Goal: Task Accomplishment & Management: Complete application form

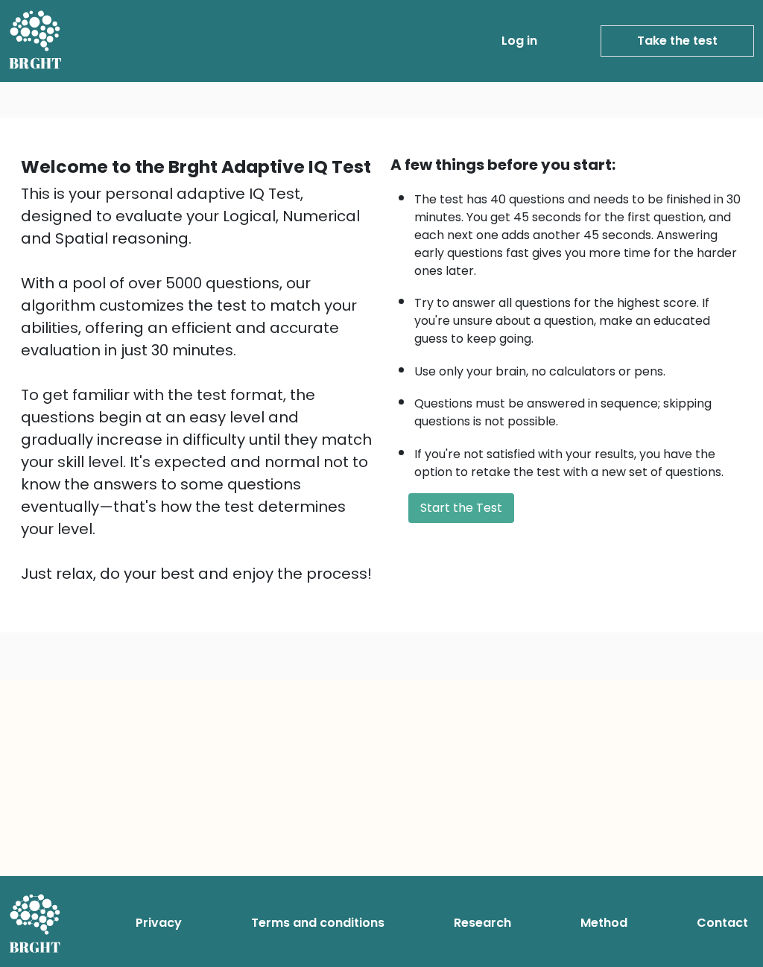
click at [500, 523] on button "Start the Test" at bounding box center [461, 508] width 106 height 30
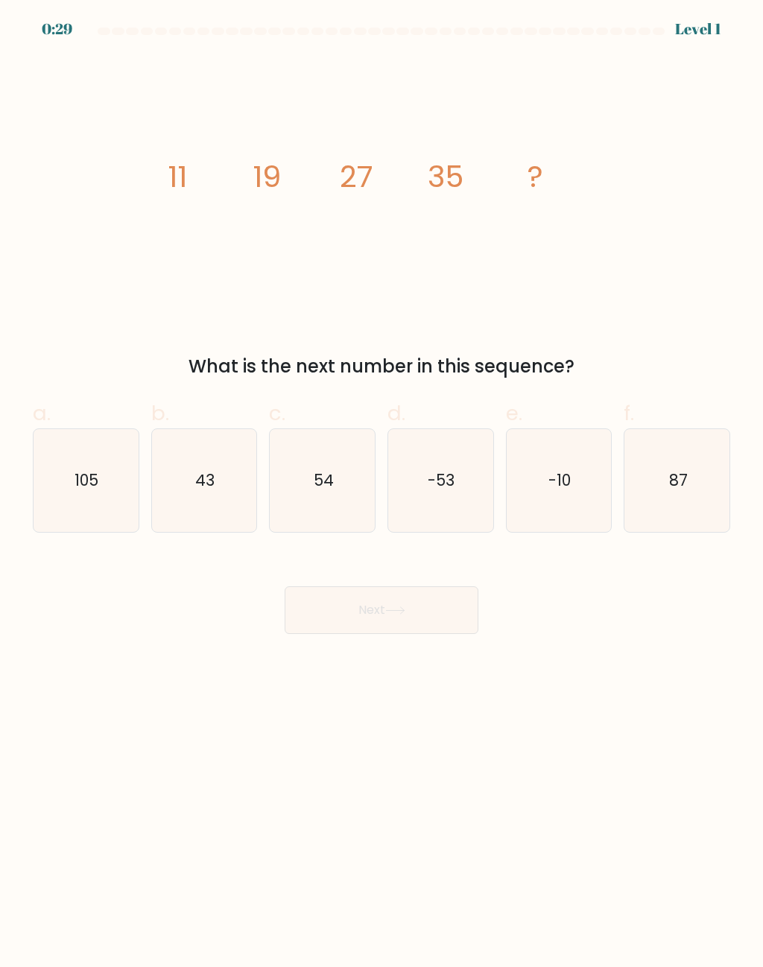
click at [215, 465] on icon "43" at bounding box center [204, 480] width 103 height 103
click at [382, 484] on input "b. 43" at bounding box center [382, 489] width 1 height 10
radio input "true"
click at [427, 595] on button "Next" at bounding box center [382, 611] width 194 height 48
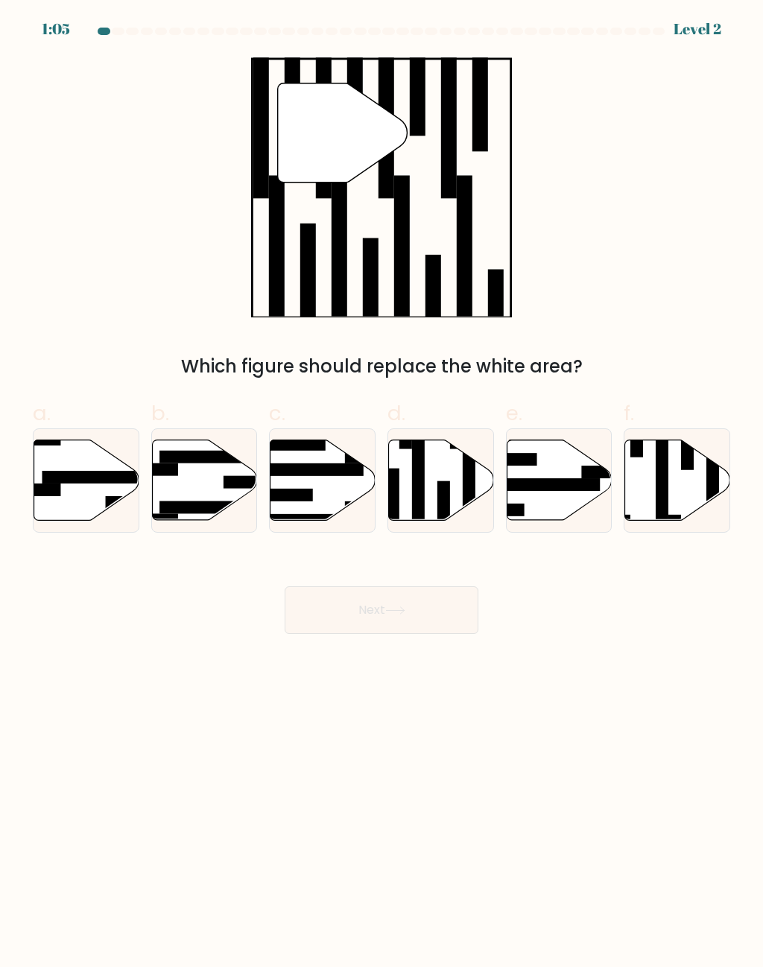
click at [681, 476] on icon at bounding box center [677, 481] width 105 height 80
click at [382, 484] on input "f." at bounding box center [382, 489] width 1 height 10
radio input "true"
click at [441, 608] on button "Next" at bounding box center [382, 611] width 194 height 48
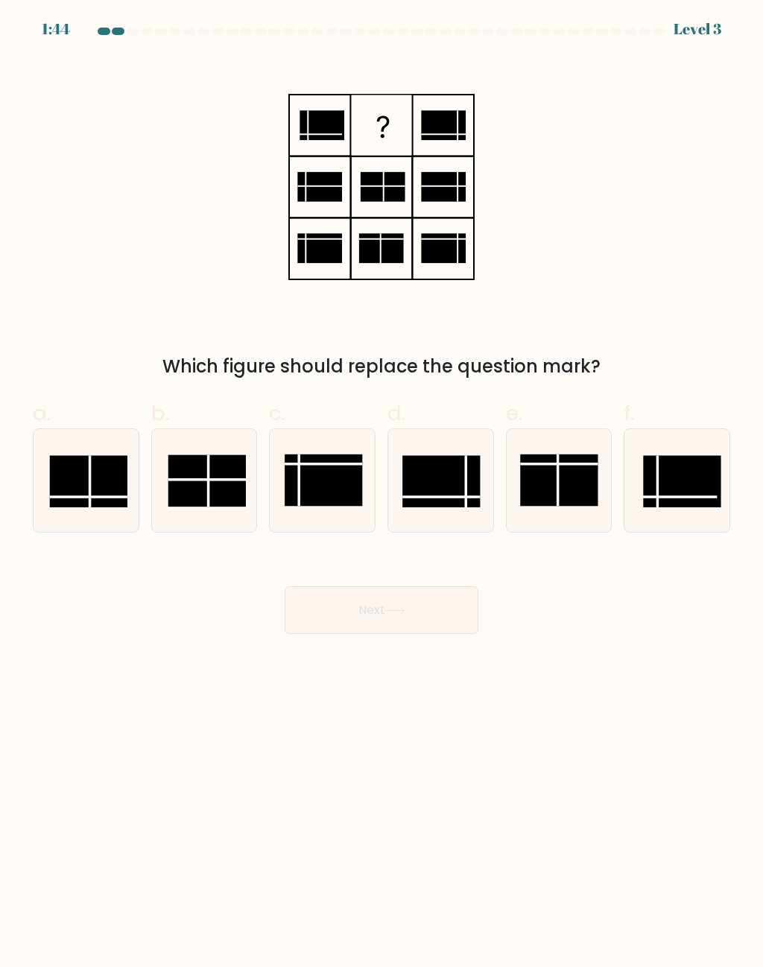
click at [101, 501] on rect at bounding box center [89, 481] width 78 height 51
click at [382, 493] on input "a." at bounding box center [382, 489] width 1 height 10
radio input "true"
click at [385, 626] on button "Next" at bounding box center [382, 611] width 194 height 48
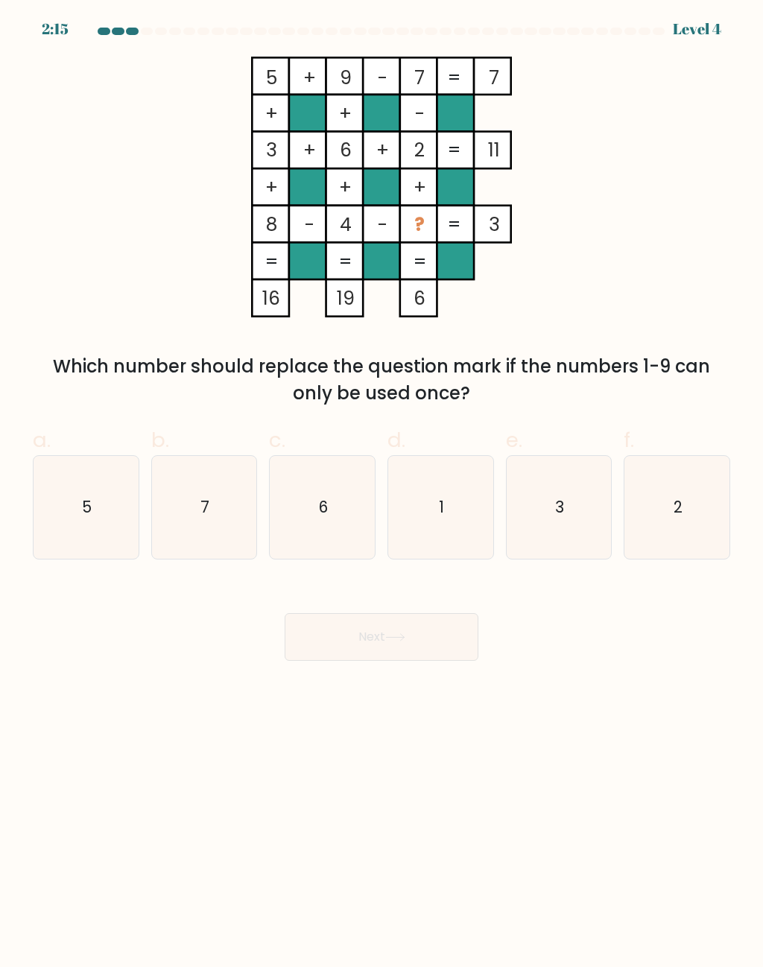
click at [426, 531] on icon "1" at bounding box center [440, 507] width 103 height 103
click at [382, 493] on input "d. 1" at bounding box center [382, 489] width 1 height 10
radio input "true"
click at [443, 656] on button "Next" at bounding box center [382, 637] width 194 height 48
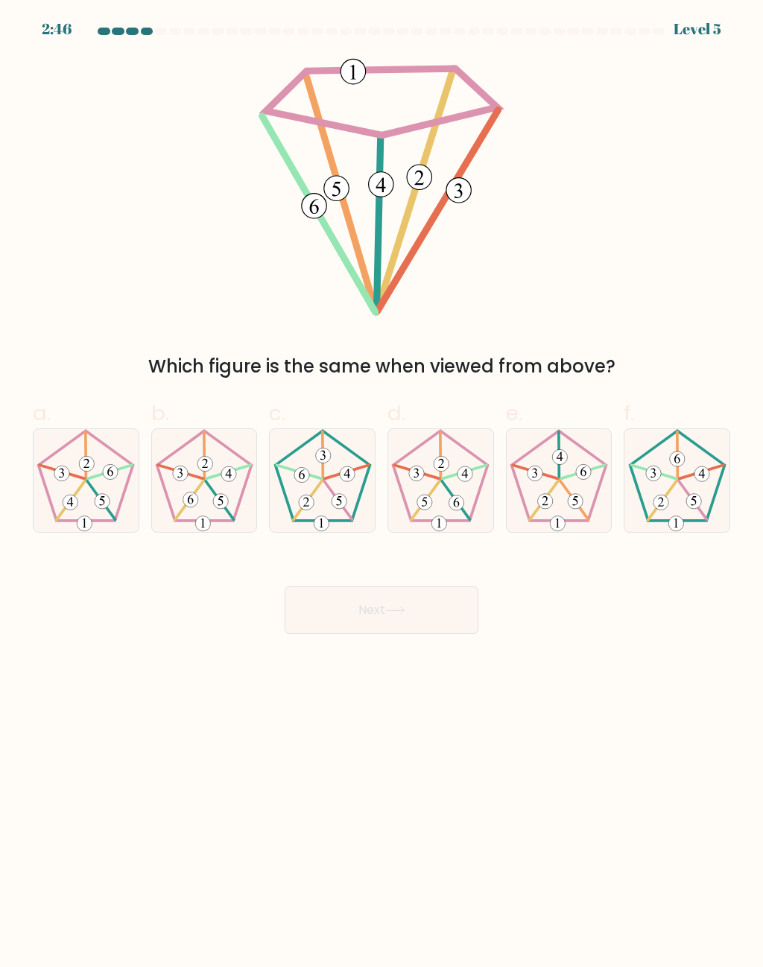
click at [539, 490] on icon at bounding box center [559, 480] width 103 height 103
click at [382, 490] on input "e." at bounding box center [382, 489] width 1 height 10
radio input "true"
click at [441, 607] on button "Next" at bounding box center [382, 611] width 194 height 48
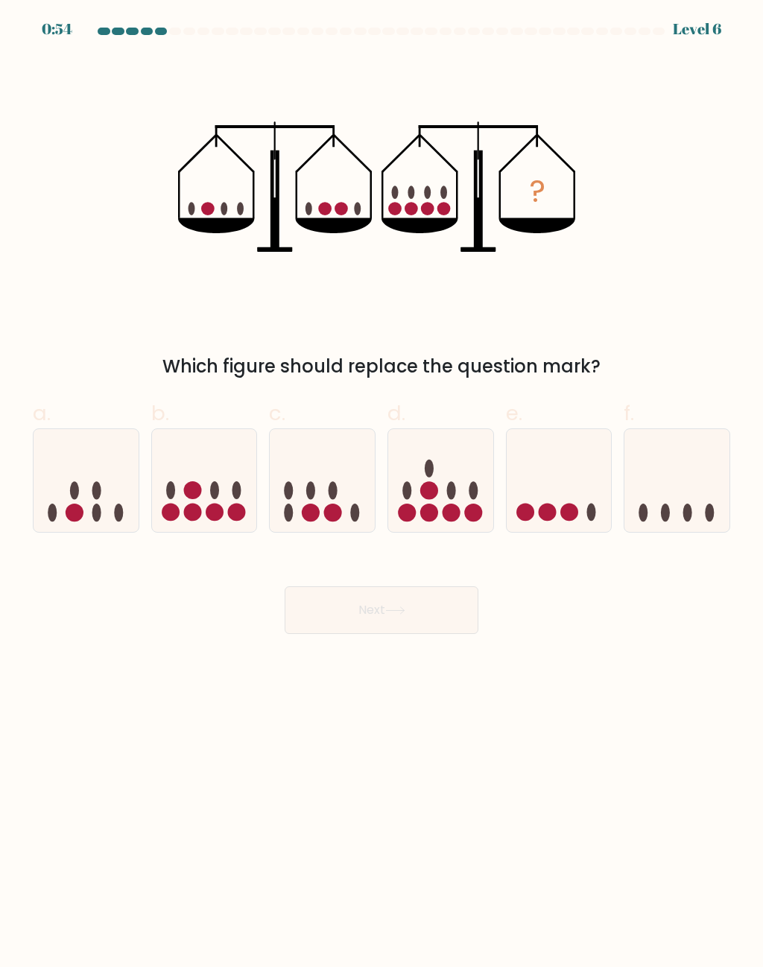
click at [228, 477] on icon at bounding box center [204, 481] width 105 height 87
click at [382, 484] on input "b." at bounding box center [382, 489] width 1 height 10
radio input "true"
click at [407, 616] on button "Next" at bounding box center [382, 611] width 194 height 48
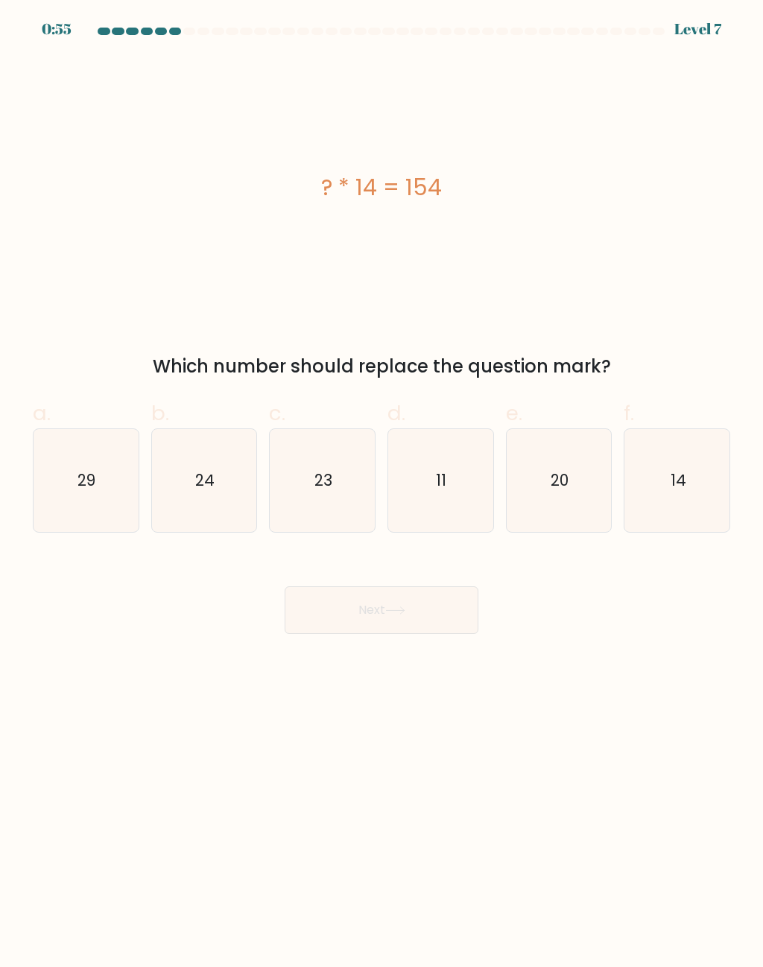
click at [491, 475] on icon "11" at bounding box center [440, 480] width 103 height 103
click at [382, 484] on input "d. 11" at bounding box center [382, 489] width 1 height 10
radio input "true"
click at [446, 612] on button "Next" at bounding box center [382, 611] width 194 height 48
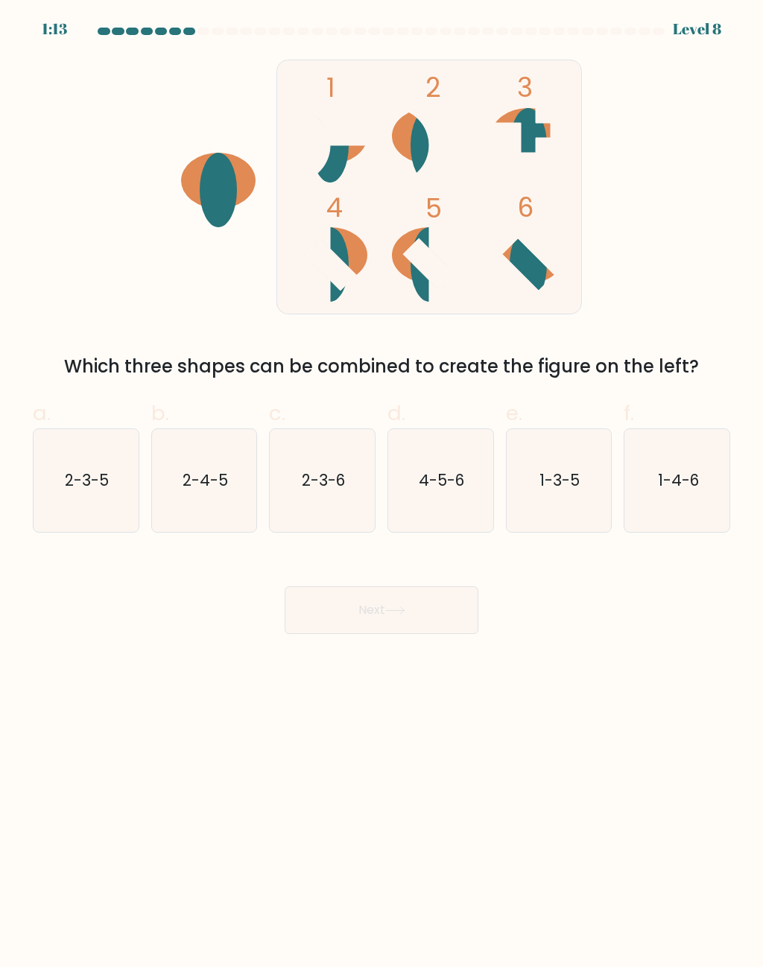
click at [454, 489] on text "4-5-6" at bounding box center [441, 481] width 45 height 22
click at [382, 489] on input "d. 4-5-6" at bounding box center [382, 489] width 1 height 10
radio input "true"
click at [435, 617] on button "Next" at bounding box center [382, 611] width 194 height 48
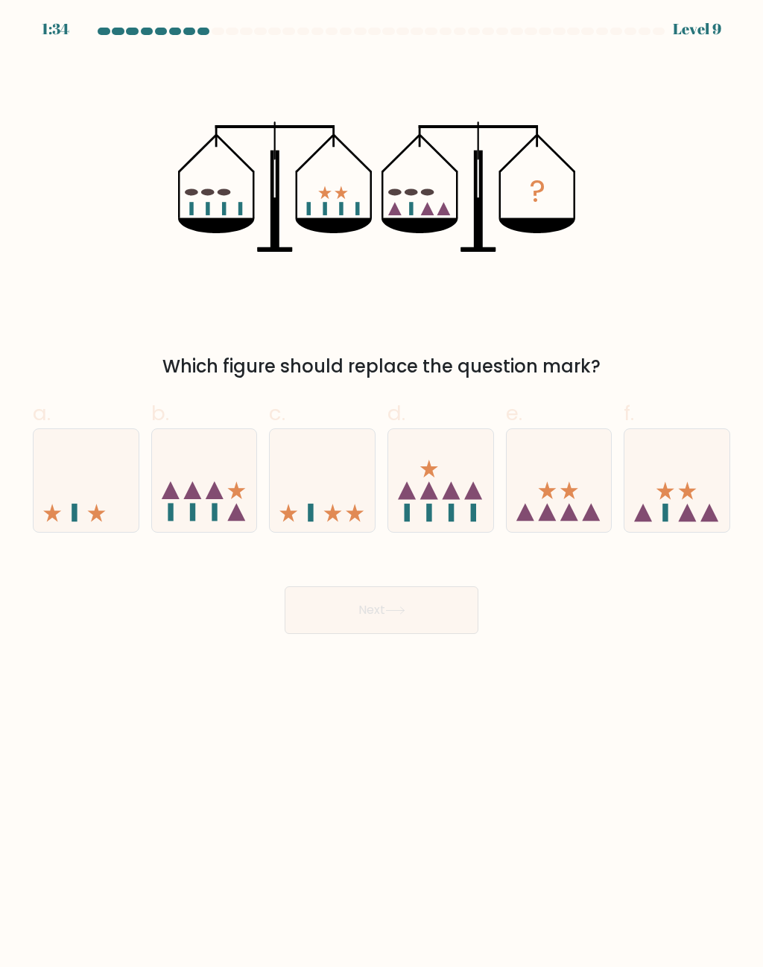
click at [685, 470] on icon at bounding box center [677, 481] width 105 height 87
click at [382, 484] on input "f." at bounding box center [382, 489] width 1 height 10
radio input "true"
click at [455, 613] on button "Next" at bounding box center [382, 611] width 194 height 48
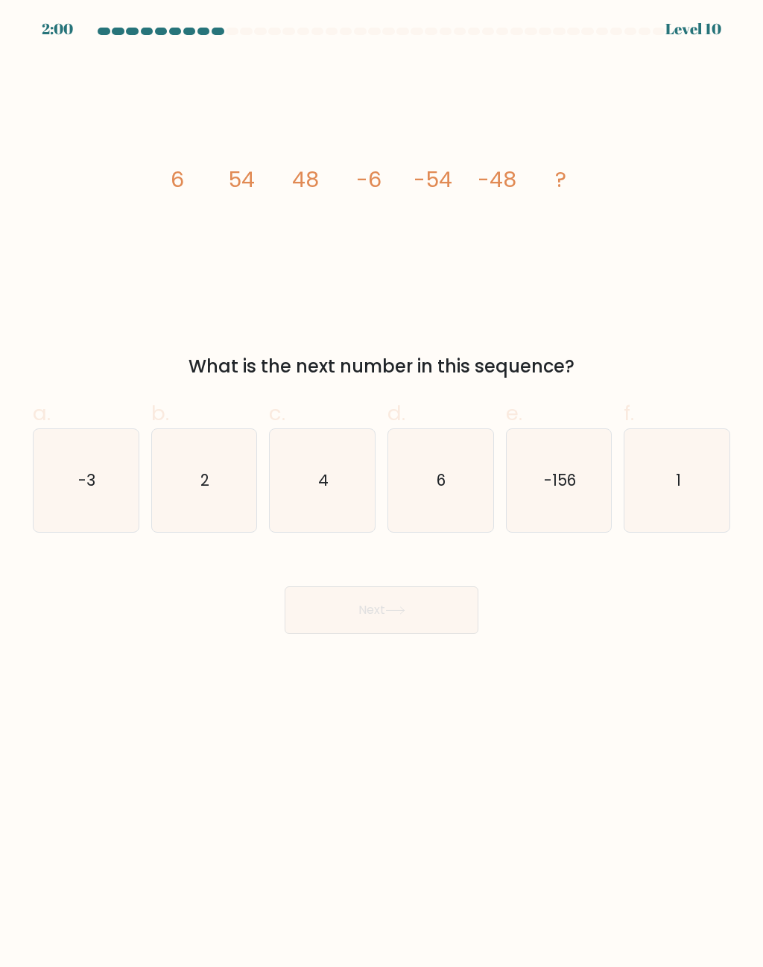
click at [440, 496] on icon "6" at bounding box center [440, 480] width 103 height 103
click at [382, 493] on input "d. 6" at bounding box center [382, 489] width 1 height 10
radio input "true"
click at [446, 621] on button "Next" at bounding box center [382, 611] width 194 height 48
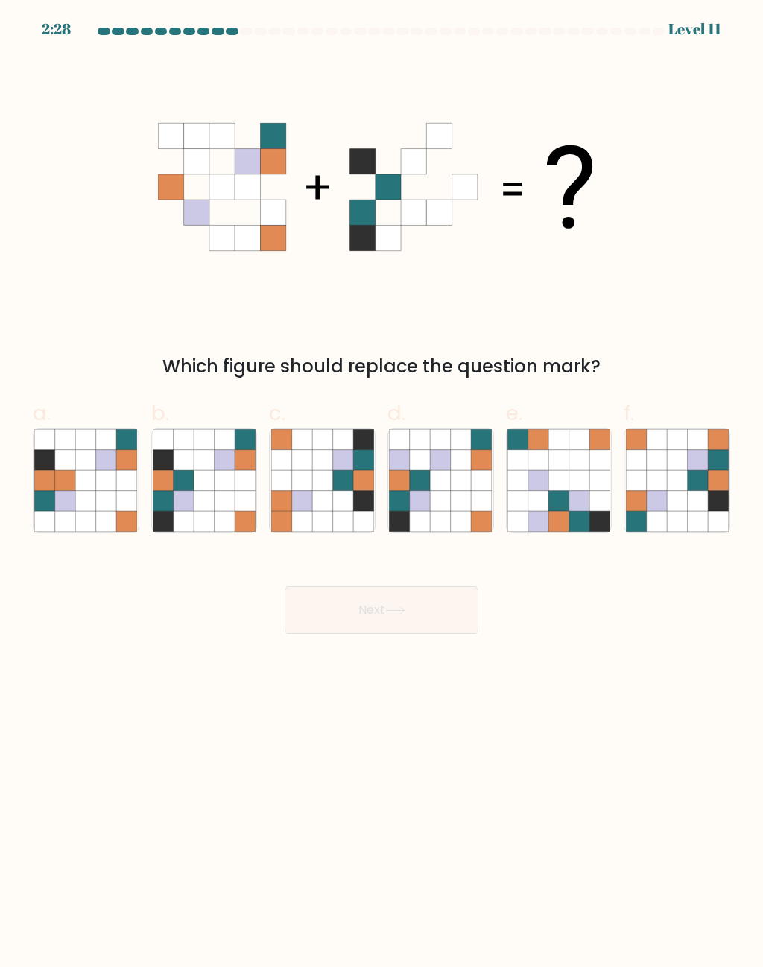
click at [85, 486] on icon at bounding box center [86, 481] width 20 height 20
click at [382, 486] on input "a." at bounding box center [382, 489] width 1 height 10
radio input "true"
click at [88, 502] on icon at bounding box center [86, 501] width 20 height 20
click at [382, 493] on input "a." at bounding box center [382, 489] width 1 height 10
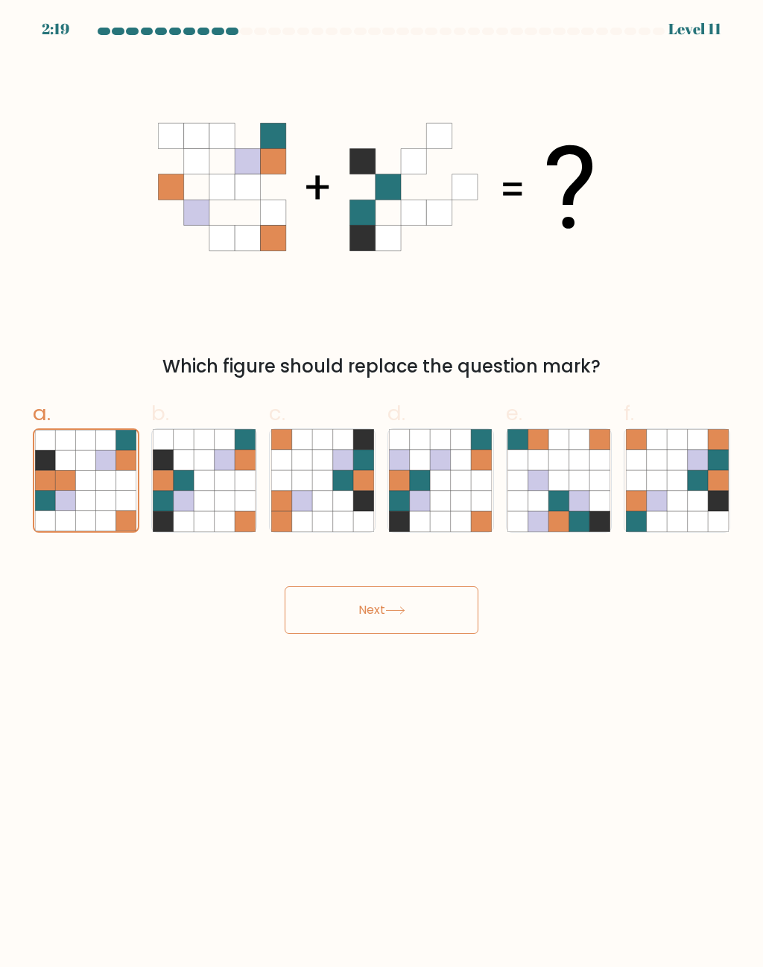
click at [190, 496] on icon at bounding box center [184, 501] width 20 height 20
click at [382, 493] on input "b." at bounding box center [382, 489] width 1 height 10
radio input "true"
click at [441, 608] on button "Next" at bounding box center [382, 611] width 194 height 48
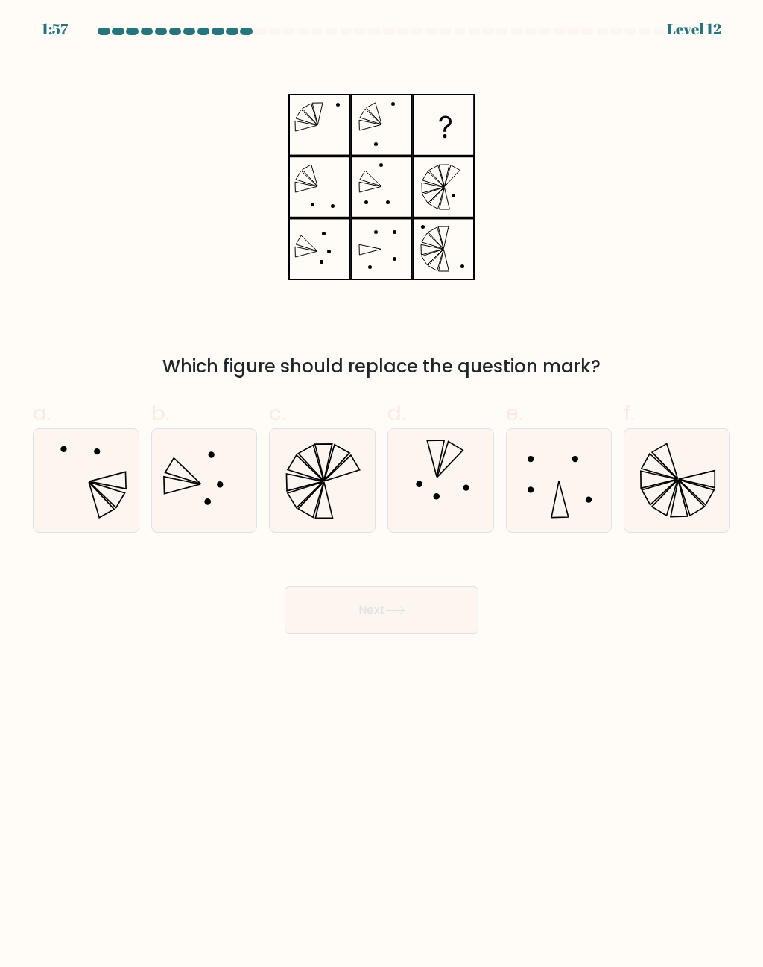
click at [672, 479] on icon at bounding box center [677, 480] width 103 height 103
click at [382, 484] on input "f." at bounding box center [382, 489] width 1 height 10
radio input "true"
click at [327, 485] on icon at bounding box center [322, 480] width 103 height 103
click at [382, 485] on input "c." at bounding box center [382, 489] width 1 height 10
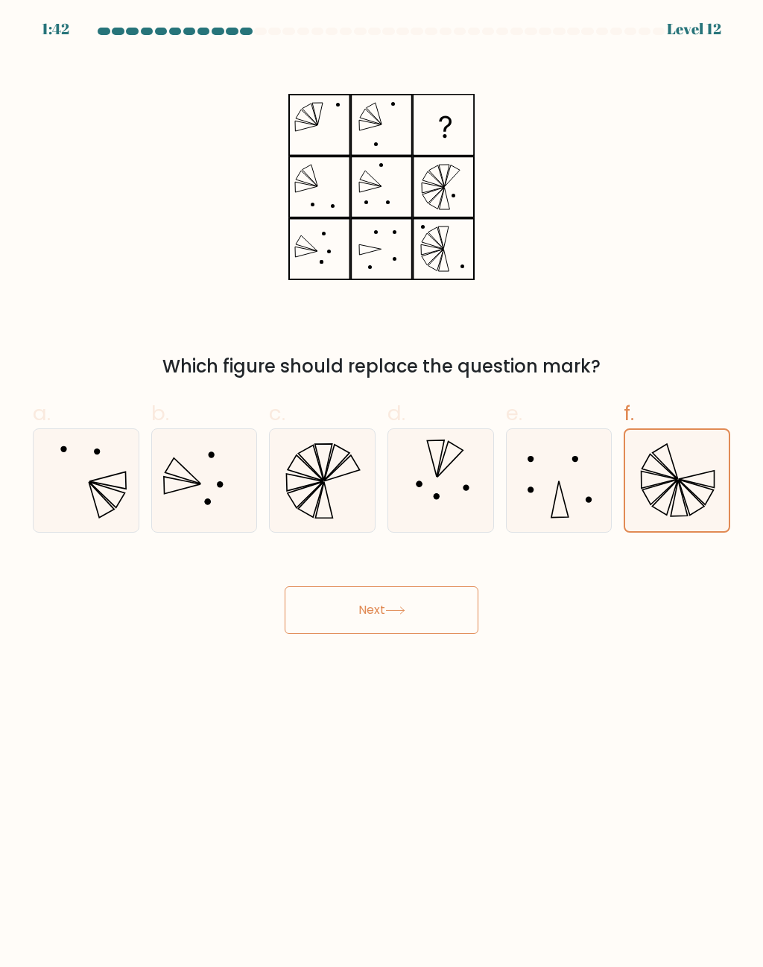
radio input "true"
click at [435, 610] on button "Next" at bounding box center [382, 611] width 194 height 48
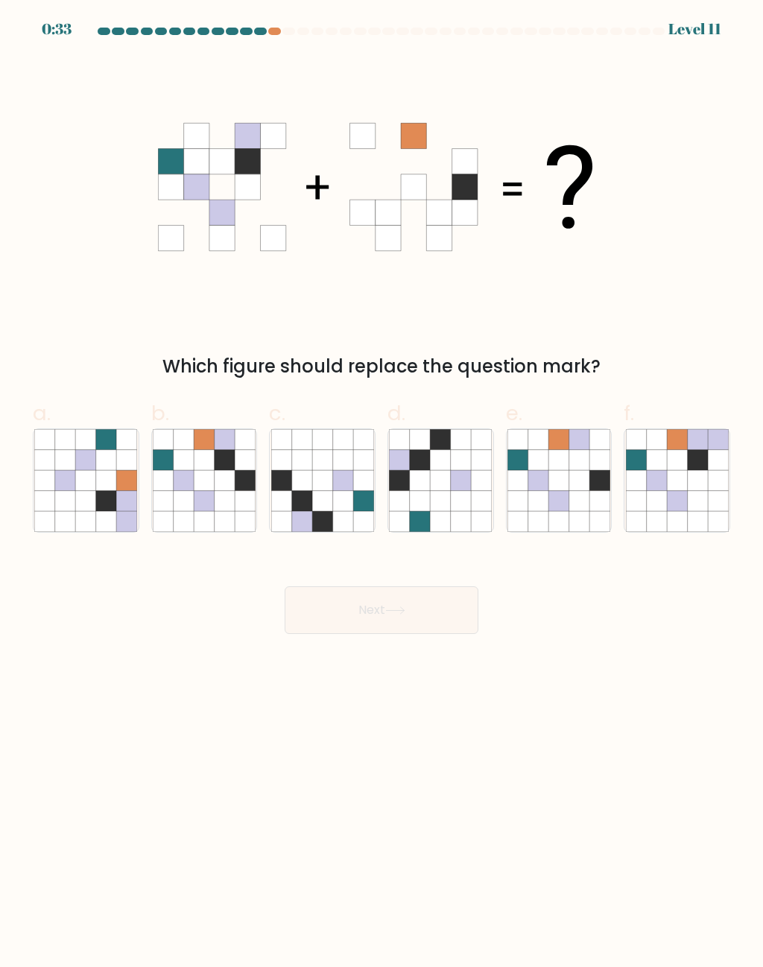
click at [218, 479] on icon at bounding box center [225, 481] width 20 height 20
click at [382, 484] on input "b." at bounding box center [382, 489] width 1 height 10
radio input "true"
click at [423, 603] on button "Next" at bounding box center [382, 611] width 194 height 48
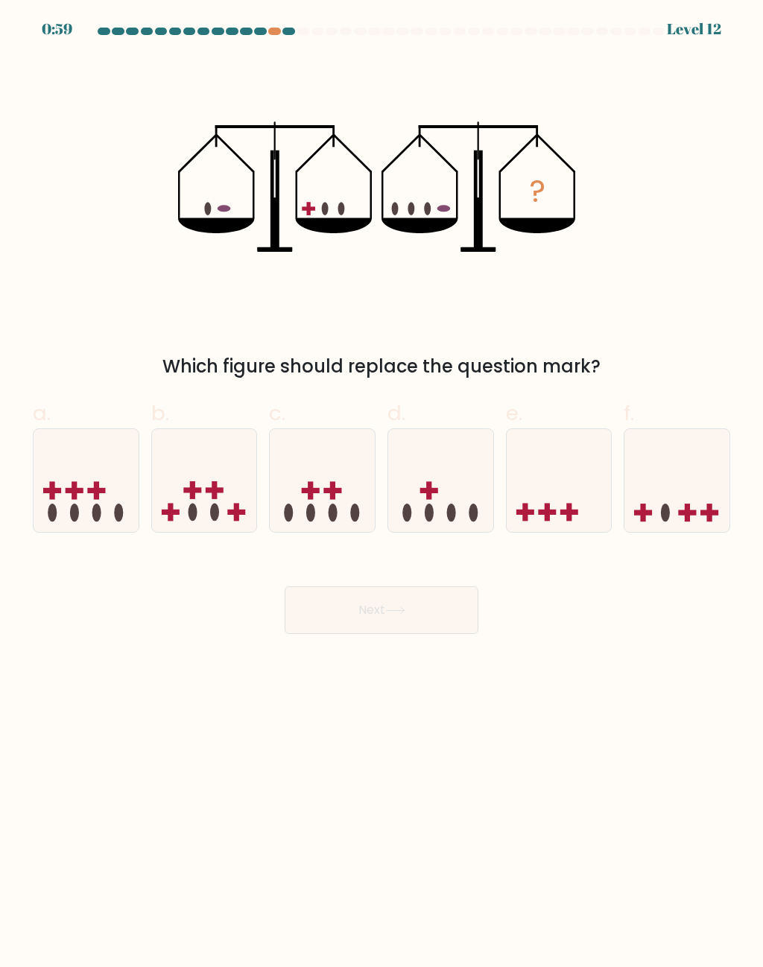
click at [441, 494] on icon at bounding box center [440, 481] width 105 height 87
click at [382, 493] on input "d." at bounding box center [382, 489] width 1 height 10
radio input "true"
click at [443, 616] on button "Next" at bounding box center [382, 611] width 194 height 48
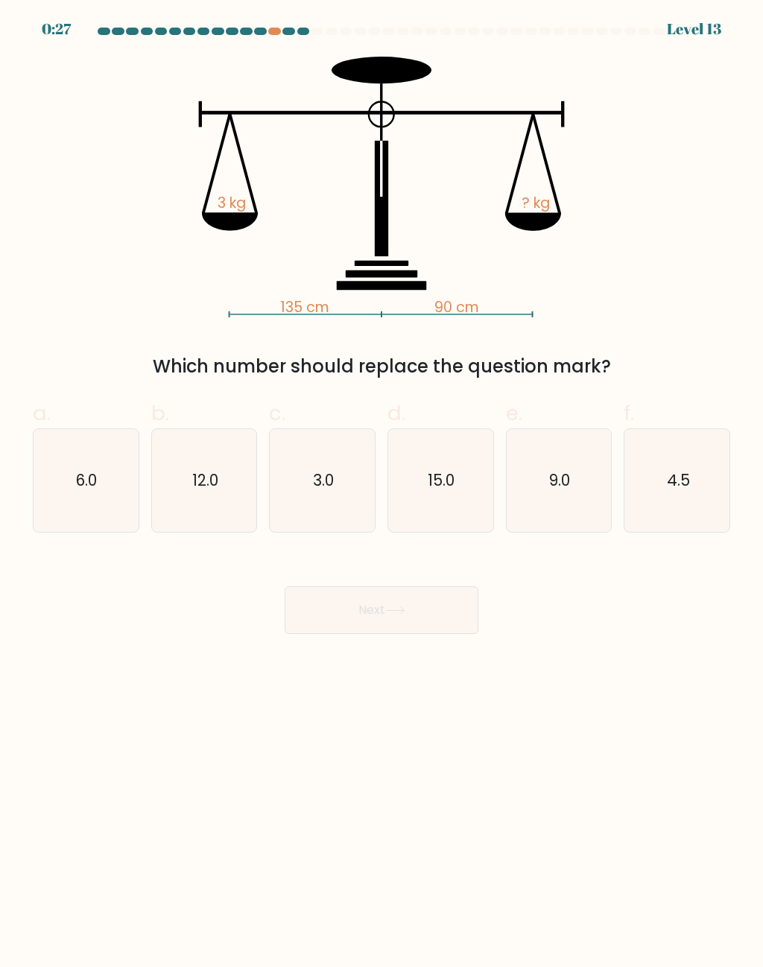
click at [698, 468] on icon "4.5" at bounding box center [677, 480] width 103 height 103
click at [382, 484] on input "f. 4.5" at bounding box center [382, 489] width 1 height 10
radio input "true"
click at [451, 612] on button "Next" at bounding box center [382, 611] width 194 height 48
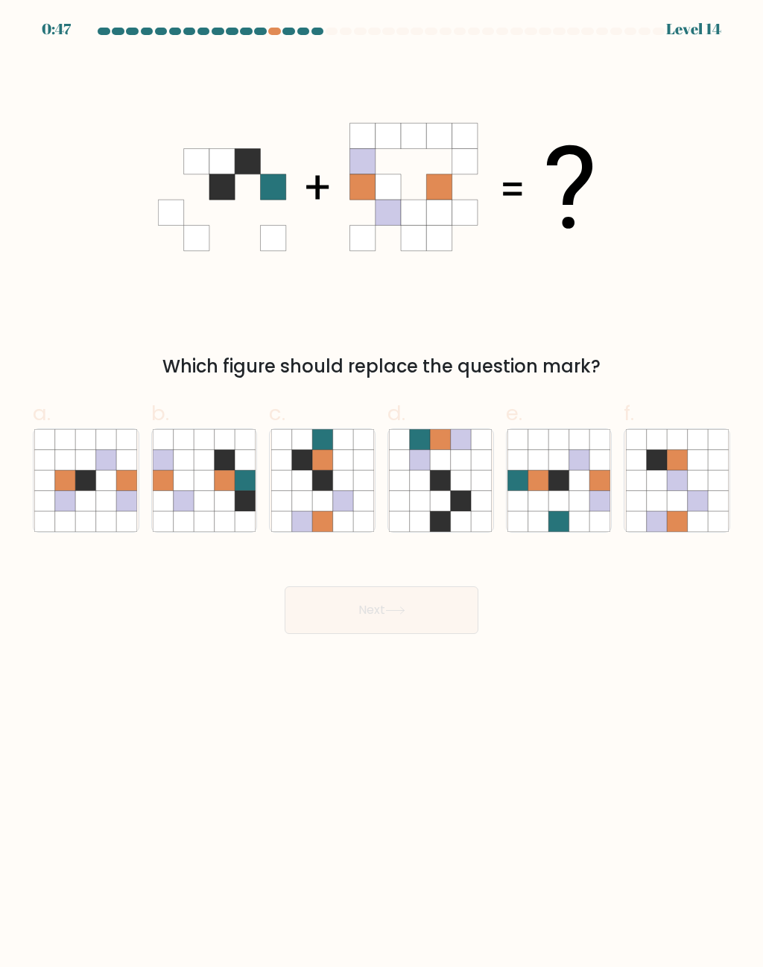
click at [582, 472] on icon at bounding box center [579, 481] width 20 height 20
click at [382, 484] on input "e." at bounding box center [382, 489] width 1 height 10
radio input "true"
click at [316, 486] on icon at bounding box center [322, 481] width 20 height 20
click at [382, 486] on input "c." at bounding box center [382, 489] width 1 height 10
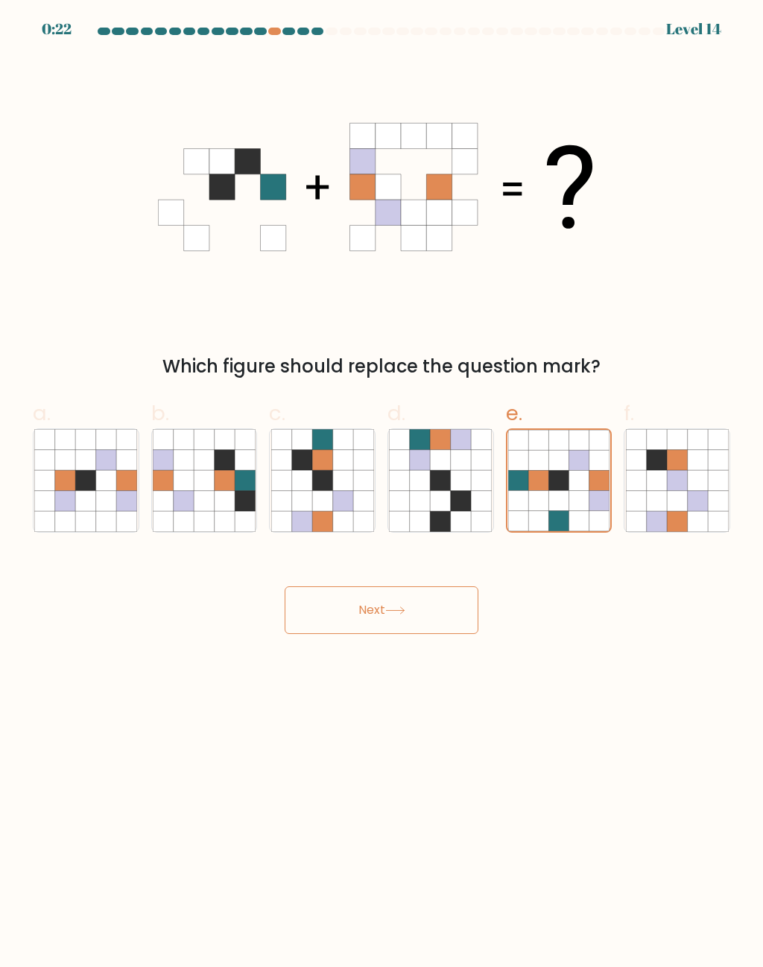
radio input "true"
click at [426, 620] on button "Next" at bounding box center [382, 611] width 194 height 48
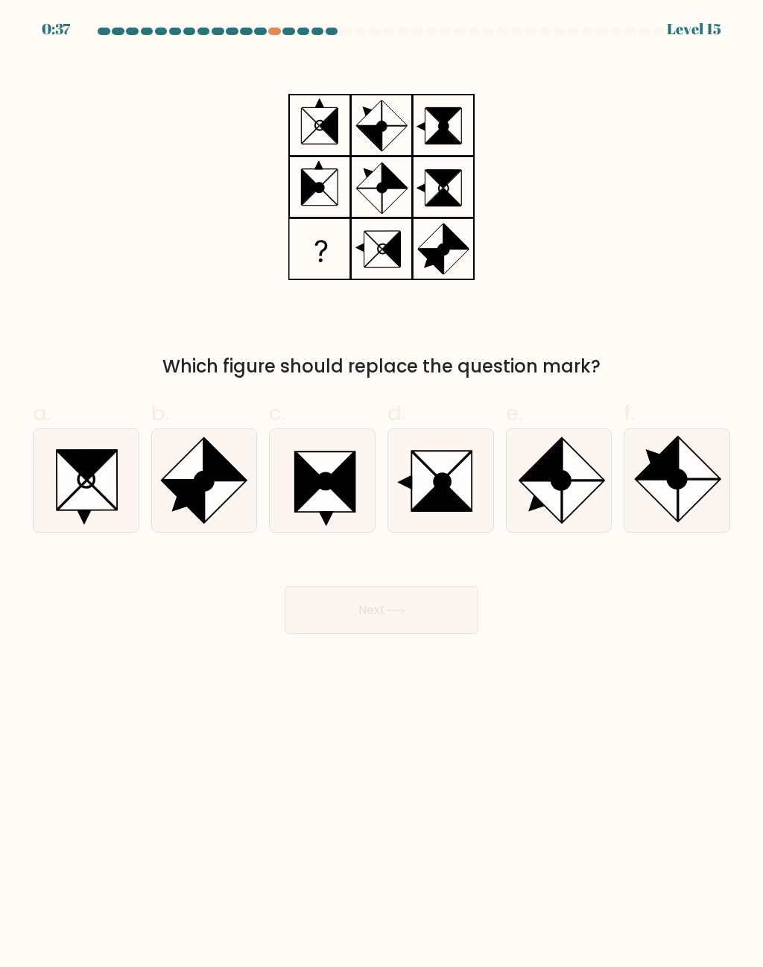
click at [675, 470] on ellipse at bounding box center [677, 480] width 26 height 26
click at [382, 484] on input "f." at bounding box center [382, 489] width 1 height 10
radio input "true"
click at [438, 613] on button "Next" at bounding box center [382, 611] width 194 height 48
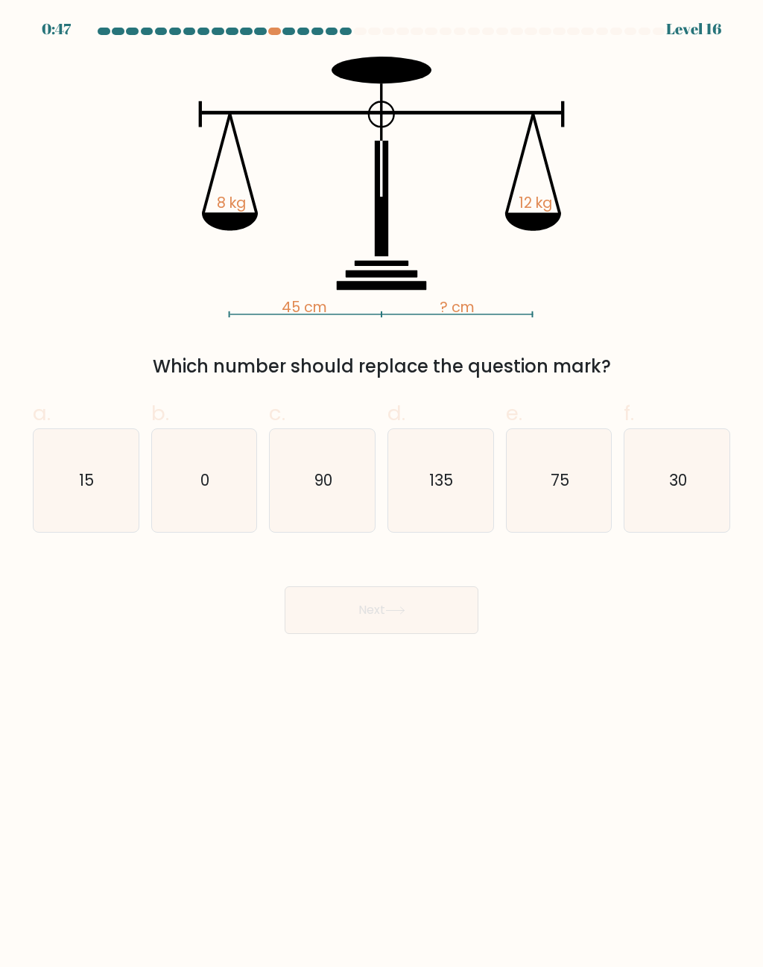
click at [688, 478] on icon "30" at bounding box center [677, 480] width 103 height 103
click at [382, 484] on input "f. 30" at bounding box center [382, 489] width 1 height 10
radio input "true"
click at [452, 611] on button "Next" at bounding box center [382, 611] width 194 height 48
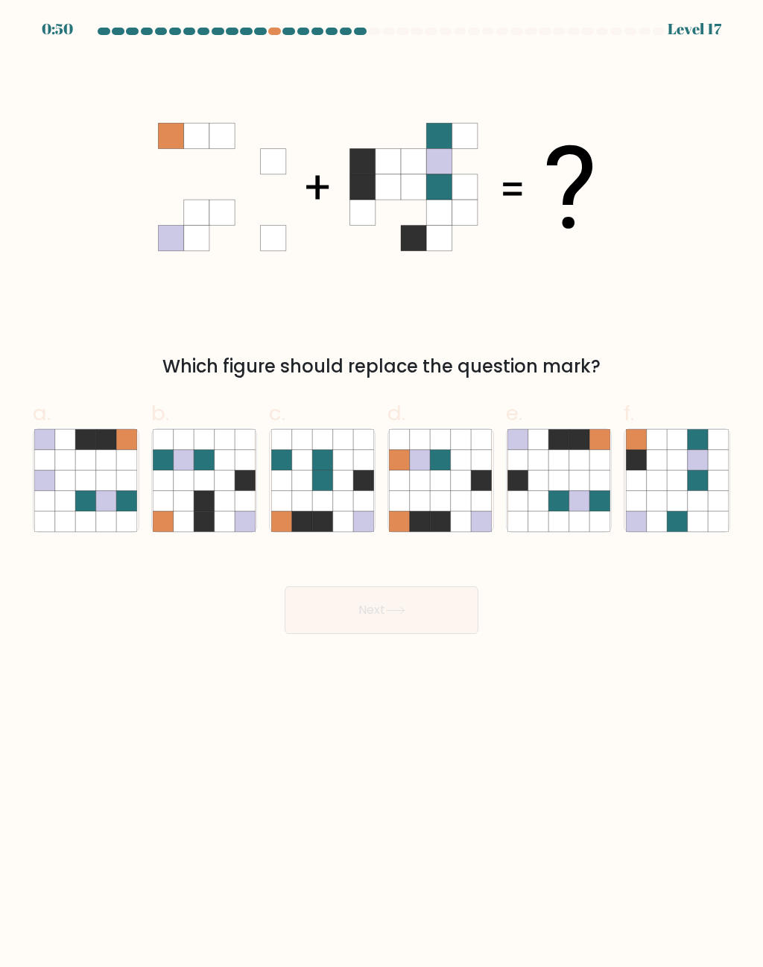
click at [577, 472] on icon at bounding box center [579, 481] width 20 height 20
click at [382, 484] on input "e." at bounding box center [382, 489] width 1 height 10
radio input "true"
click at [446, 601] on button "Next" at bounding box center [382, 611] width 194 height 48
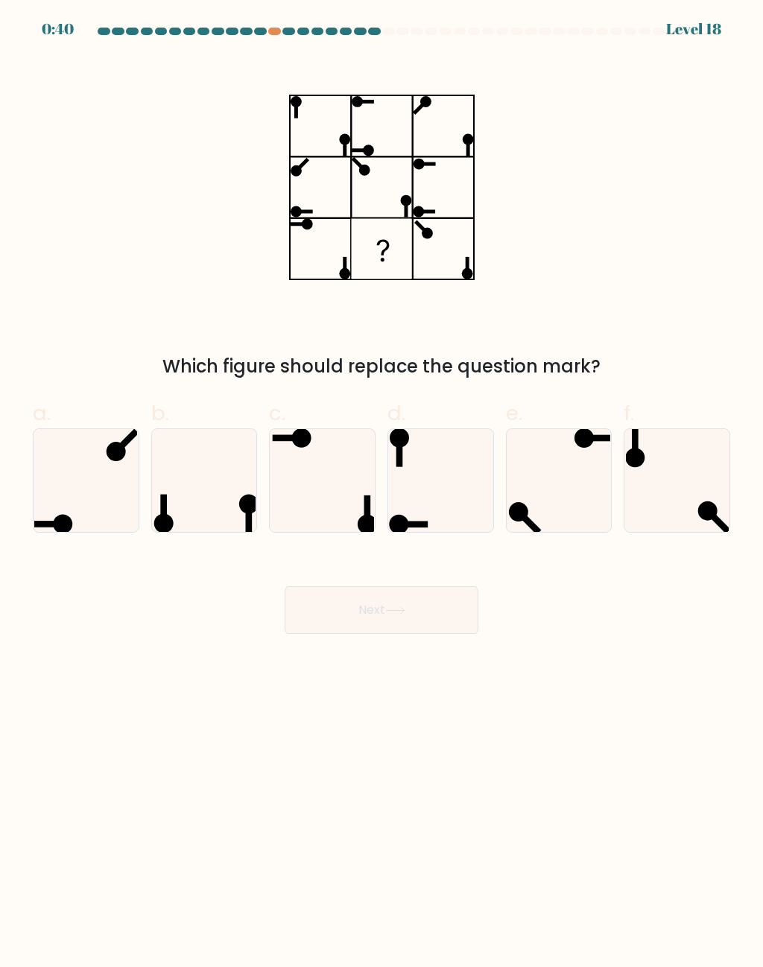
click at [569, 472] on icon at bounding box center [559, 480] width 103 height 103
click at [382, 484] on input "e." at bounding box center [382, 489] width 1 height 10
radio input "true"
click at [430, 617] on button "Next" at bounding box center [382, 611] width 194 height 48
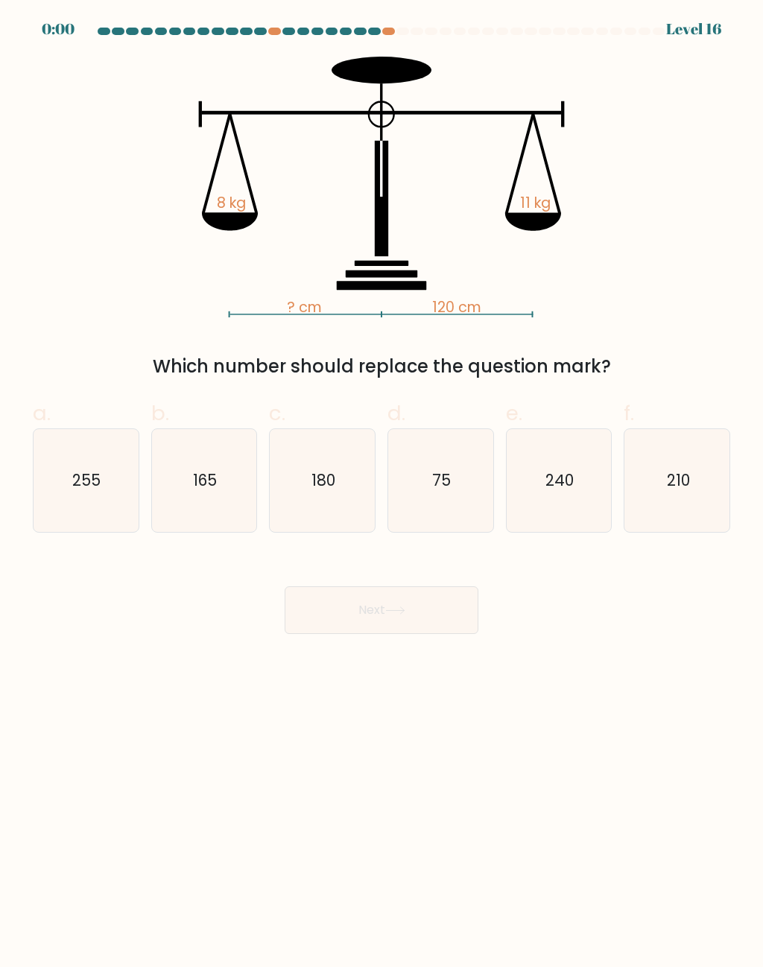
click at [564, 479] on text "240" at bounding box center [560, 481] width 28 height 22
click at [382, 484] on input "e. 240" at bounding box center [382, 489] width 1 height 10
radio input "true"
click at [434, 603] on div "Next" at bounding box center [382, 592] width 716 height 83
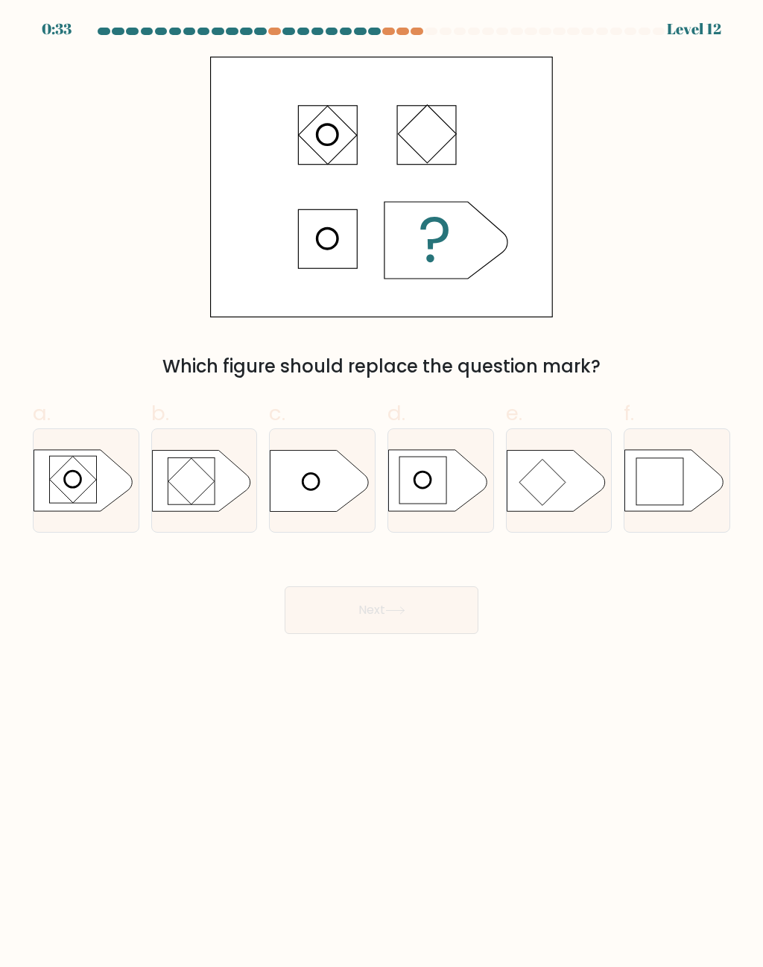
click at [673, 474] on rect at bounding box center [660, 481] width 47 height 47
click at [382, 484] on input "f." at bounding box center [382, 489] width 1 height 10
radio input "true"
click at [442, 610] on button "Next" at bounding box center [382, 611] width 194 height 48
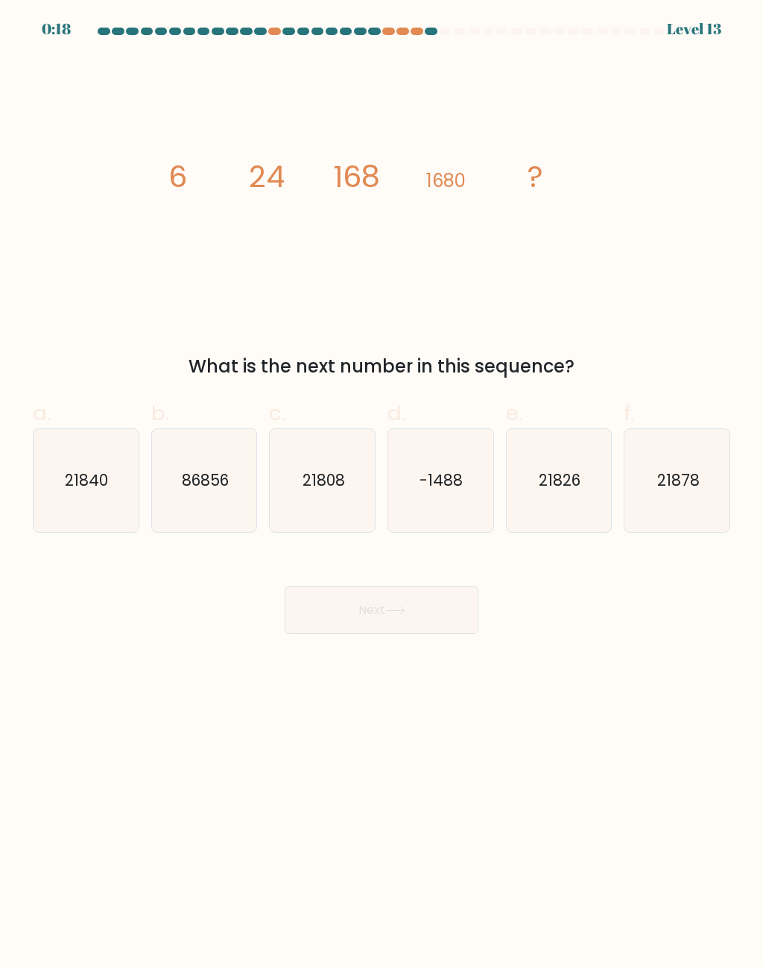
click at [198, 467] on icon "86856" at bounding box center [204, 480] width 103 height 103
click at [382, 484] on input "b. 86856" at bounding box center [382, 489] width 1 height 10
radio input "true"
click at [380, 622] on button "Next" at bounding box center [382, 611] width 194 height 48
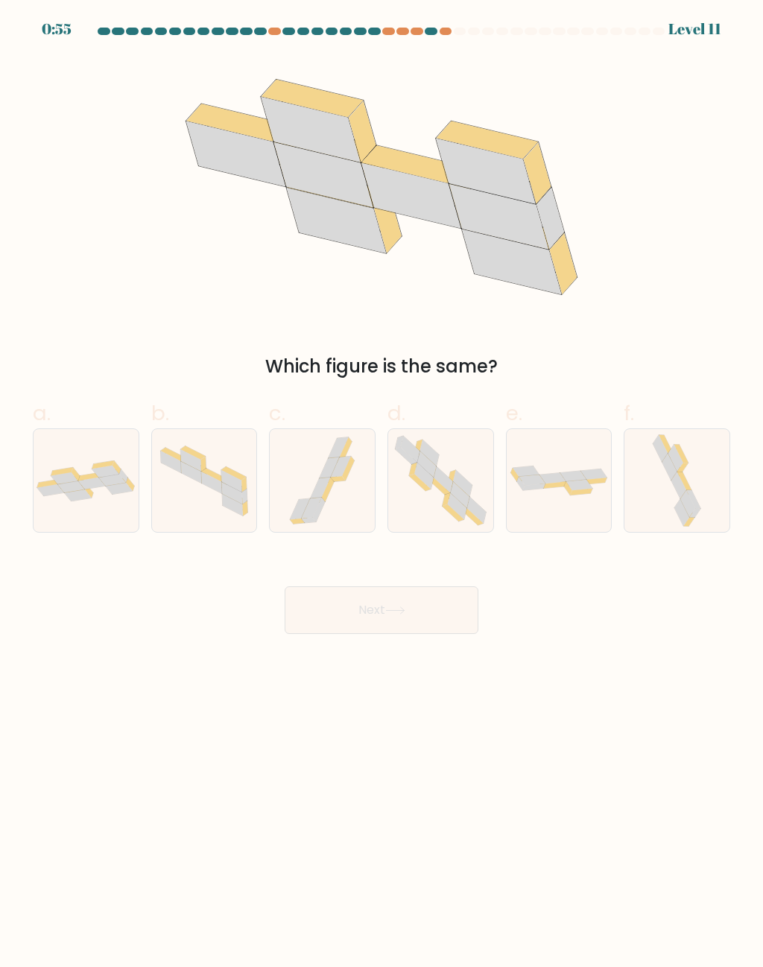
click at [113, 480] on icon at bounding box center [112, 480] width 27 height 12
click at [382, 484] on input "a." at bounding box center [382, 489] width 1 height 10
radio input "true"
click at [446, 605] on button "Next" at bounding box center [382, 611] width 194 height 48
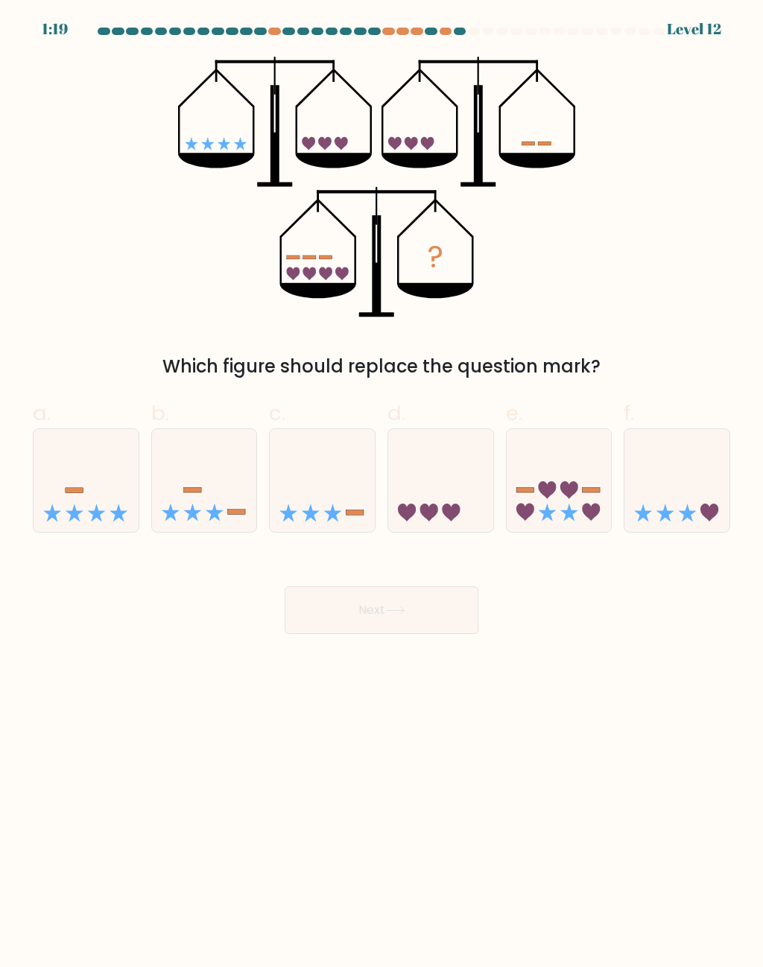
click at [95, 501] on icon at bounding box center [86, 481] width 105 height 87
click at [382, 493] on input "a." at bounding box center [382, 489] width 1 height 10
radio input "true"
click at [423, 614] on button "Next" at bounding box center [382, 611] width 194 height 48
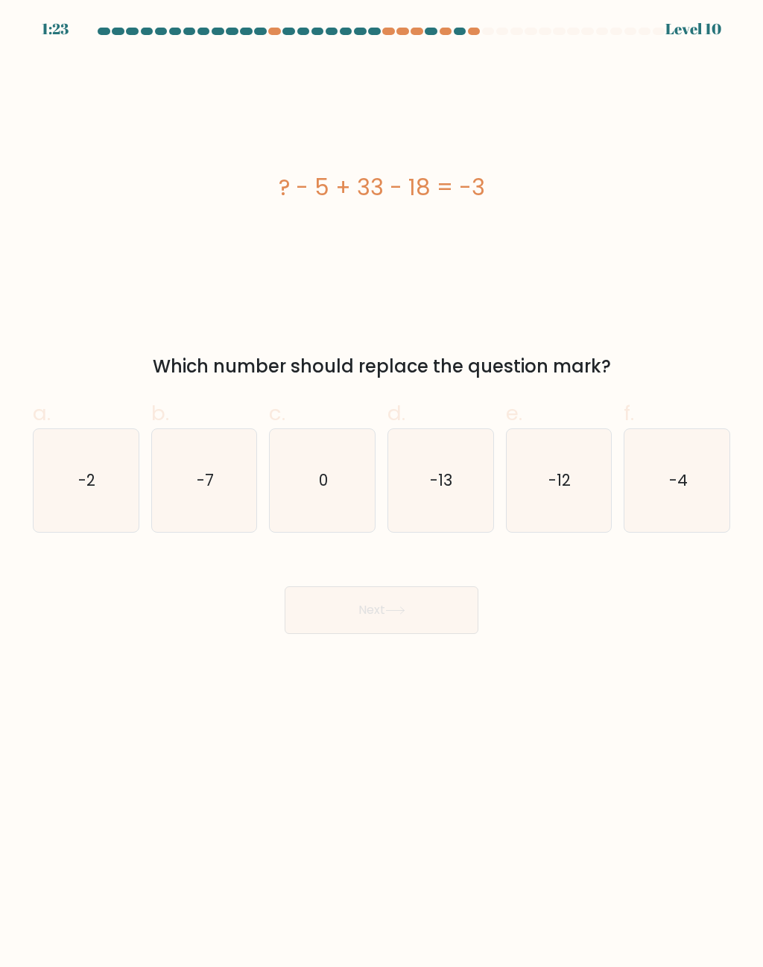
click at [474, 452] on icon "-13" at bounding box center [440, 480] width 103 height 103
click at [382, 484] on input "d. -13" at bounding box center [382, 489] width 1 height 10
radio input "true"
click at [437, 613] on button "Next" at bounding box center [382, 611] width 194 height 48
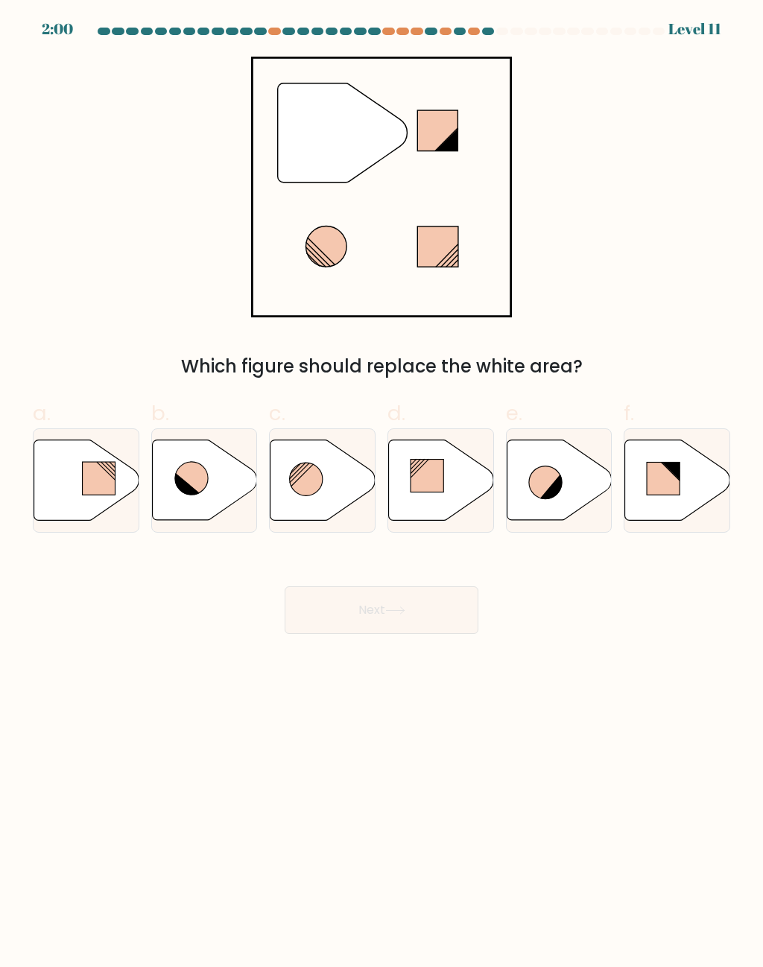
click at [201, 479] on icon at bounding box center [191, 478] width 33 height 33
click at [382, 484] on input "b." at bounding box center [382, 489] width 1 height 10
radio input "true"
click at [400, 607] on icon at bounding box center [395, 611] width 20 height 8
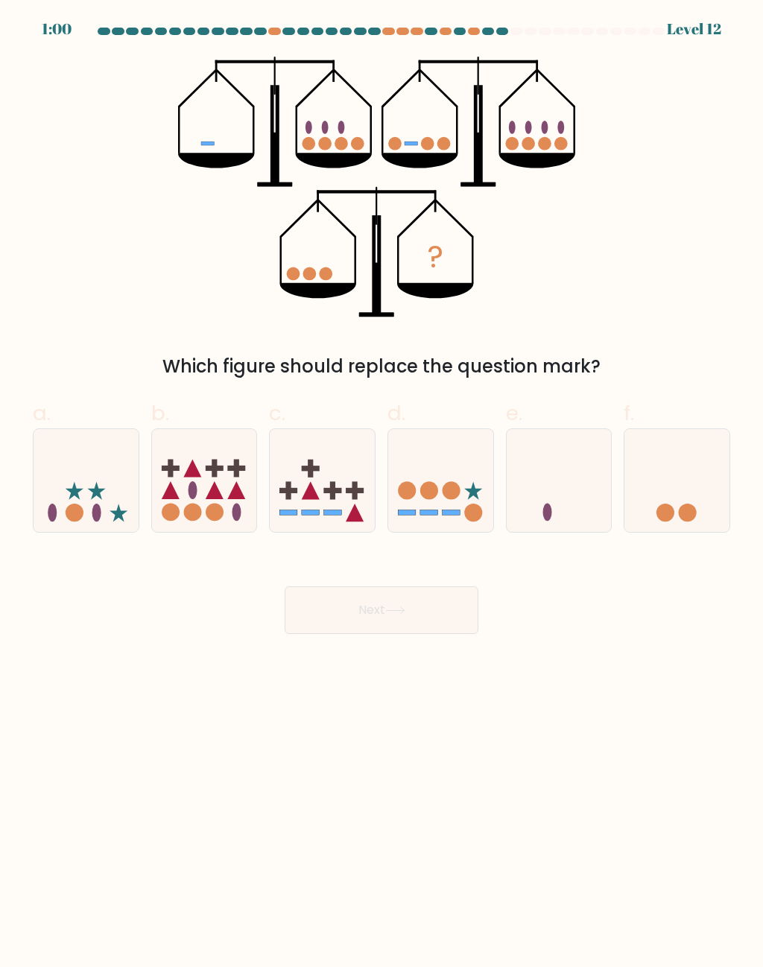
click at [575, 481] on icon at bounding box center [559, 481] width 105 height 87
click at [382, 484] on input "e." at bounding box center [382, 489] width 1 height 10
radio input "true"
click at [453, 608] on button "Next" at bounding box center [382, 611] width 194 height 48
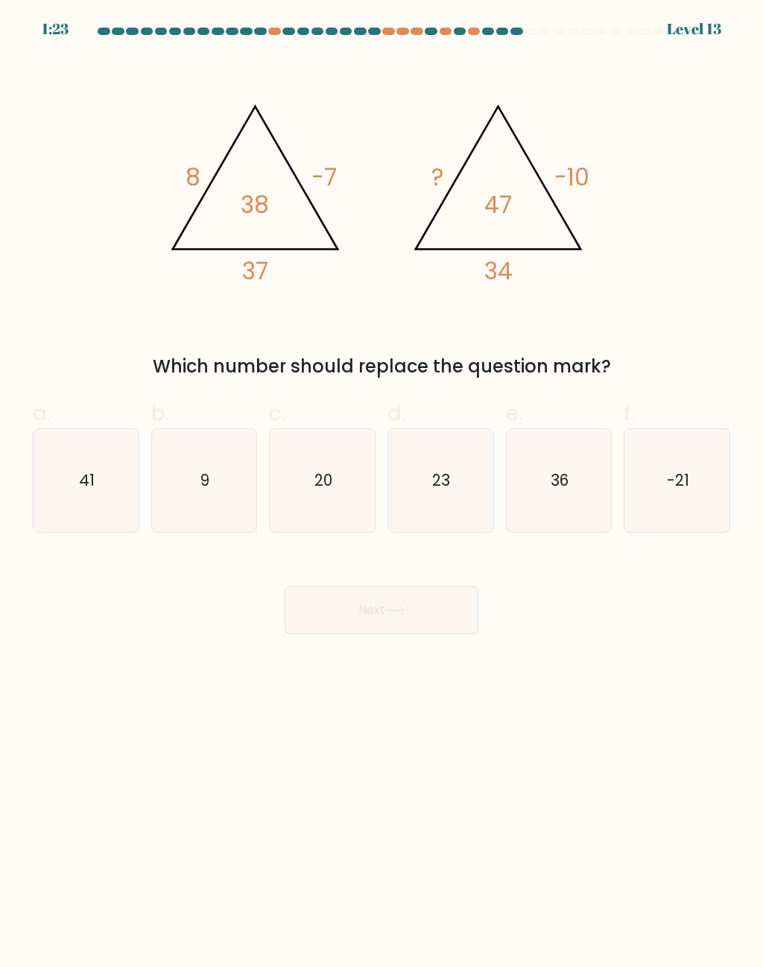
click at [456, 483] on icon "23" at bounding box center [440, 480] width 103 height 103
click at [382, 484] on input "d. 23" at bounding box center [382, 489] width 1 height 10
radio input "true"
click at [449, 625] on button "Next" at bounding box center [382, 611] width 194 height 48
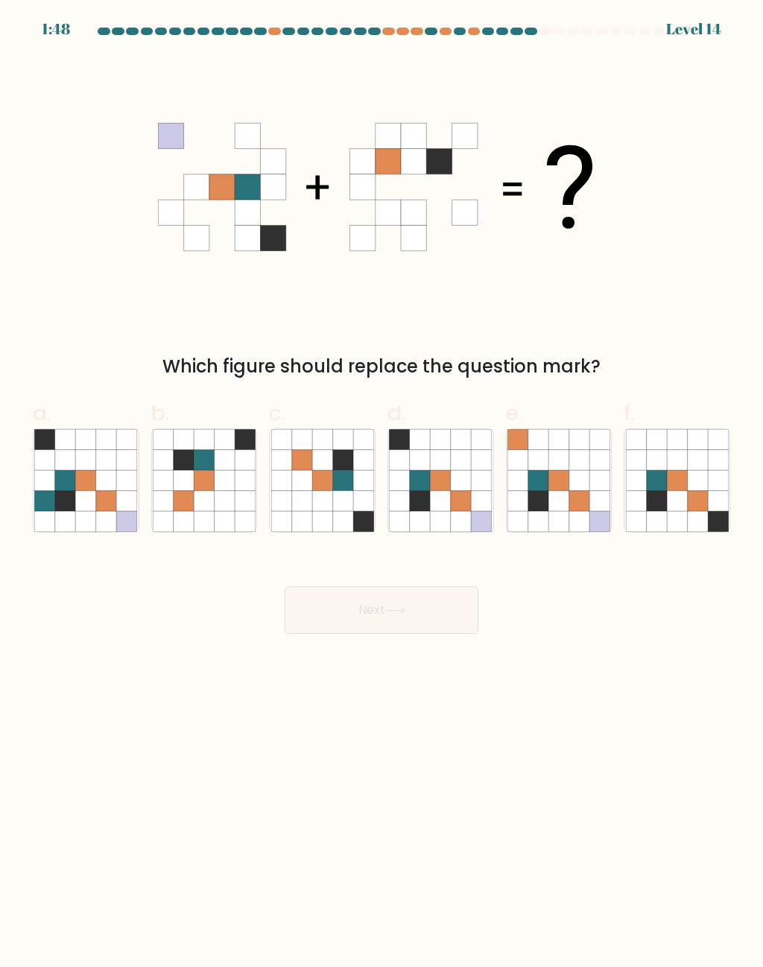
click at [447, 467] on icon at bounding box center [441, 460] width 20 height 20
click at [382, 484] on input "d." at bounding box center [382, 489] width 1 height 10
radio input "true"
click at [446, 624] on button "Next" at bounding box center [382, 611] width 194 height 48
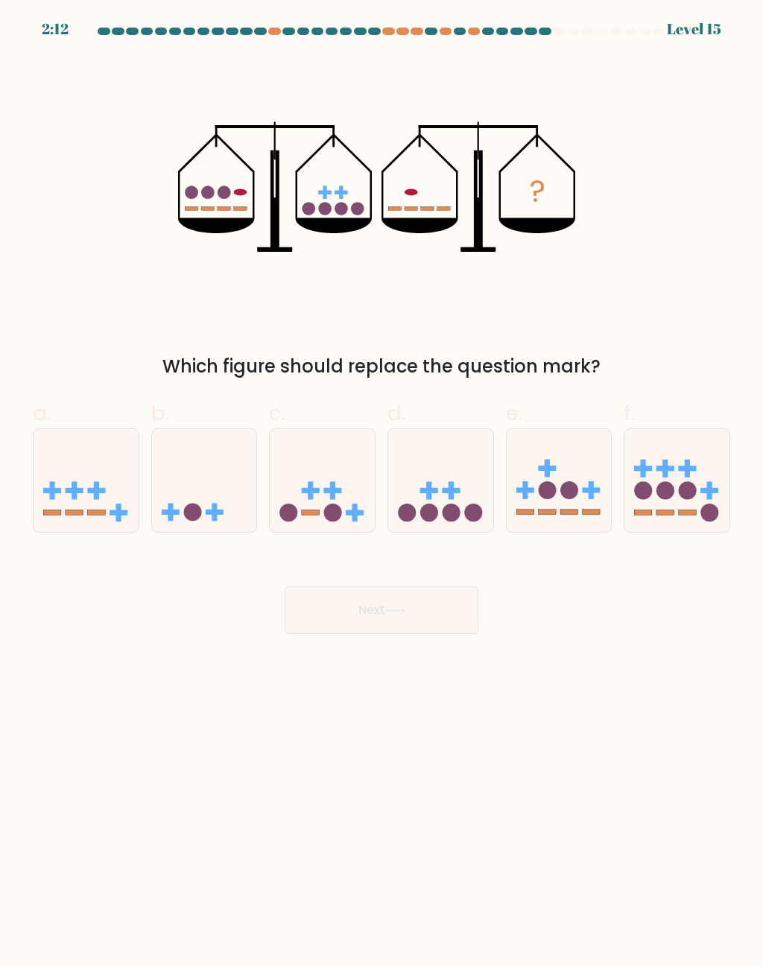
click at [191, 488] on icon at bounding box center [204, 481] width 105 height 87
click at [382, 488] on input "b." at bounding box center [382, 489] width 1 height 10
radio input "true"
click at [409, 601] on button "Next" at bounding box center [382, 611] width 194 height 48
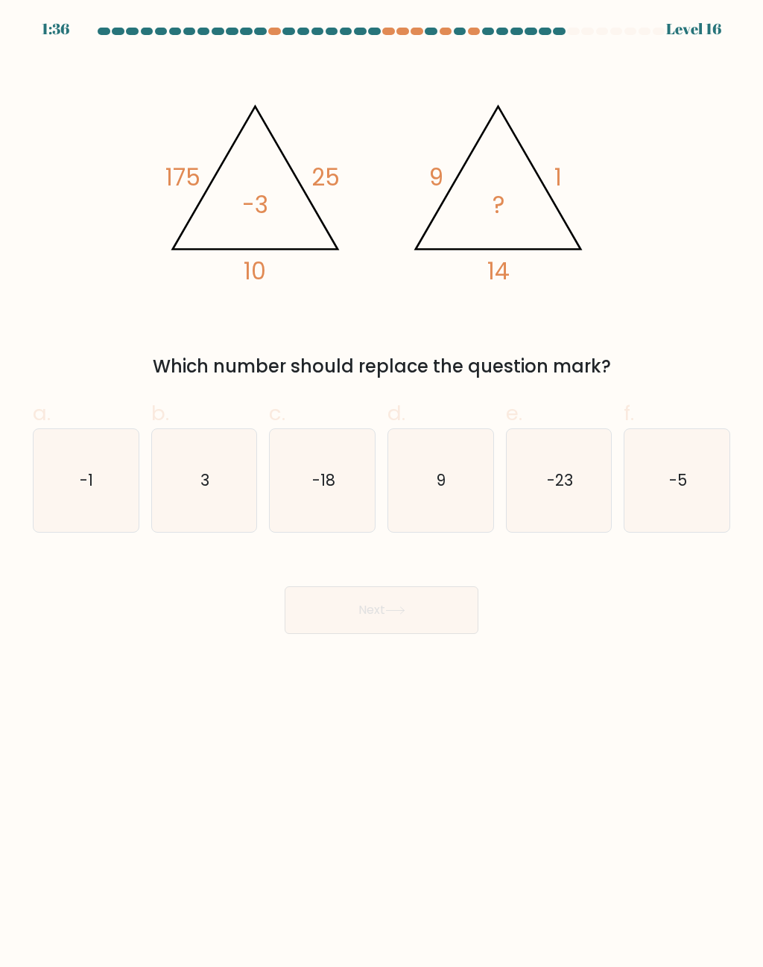
click at [209, 478] on text "3" at bounding box center [204, 481] width 9 height 22
click at [382, 484] on input "b. 3" at bounding box center [382, 489] width 1 height 10
radio input "true"
click at [438, 615] on button "Next" at bounding box center [382, 611] width 194 height 48
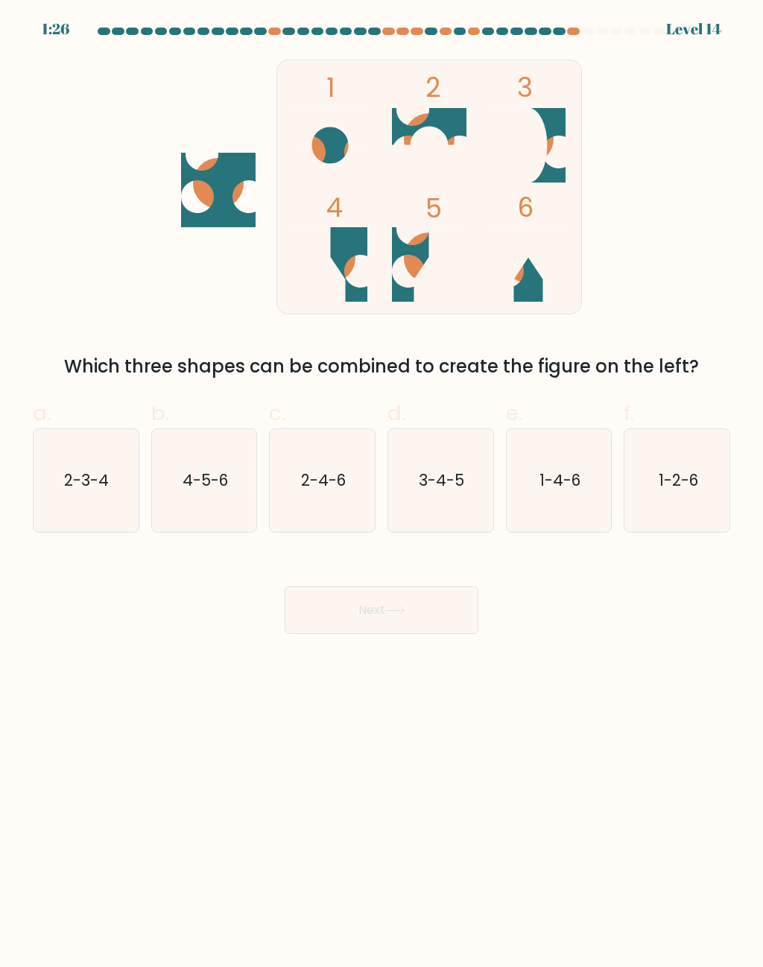
click at [206, 490] on text "4-5-6" at bounding box center [205, 481] width 45 height 22
click at [382, 490] on input "b. 4-5-6" at bounding box center [382, 489] width 1 height 10
radio input "true"
click at [405, 619] on button "Next" at bounding box center [382, 611] width 194 height 48
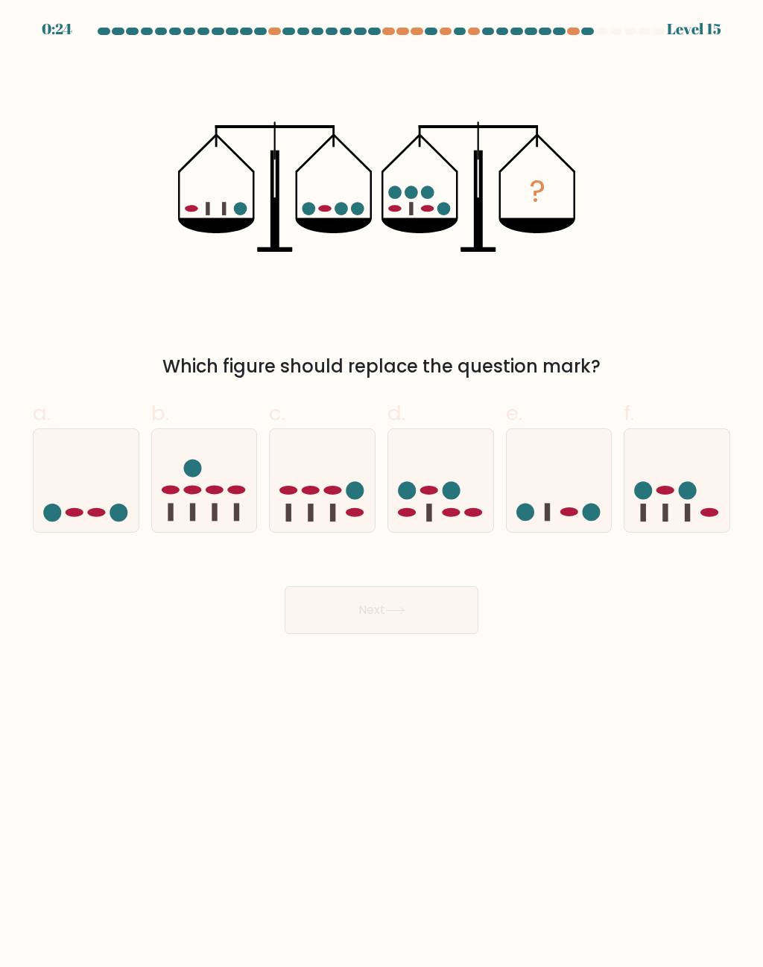
click at [675, 497] on icon at bounding box center [677, 481] width 105 height 87
click at [382, 493] on input "f." at bounding box center [382, 489] width 1 height 10
radio input "true"
click at [434, 627] on button "Next" at bounding box center [382, 611] width 194 height 48
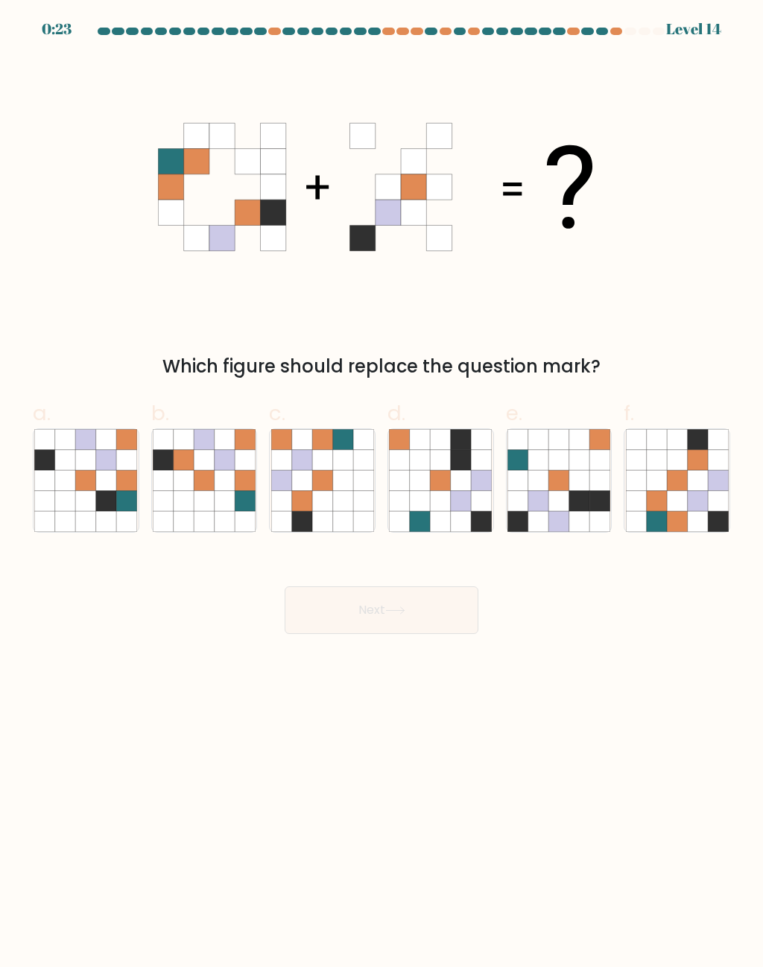
click at [704, 502] on icon at bounding box center [697, 501] width 20 height 20
click at [382, 493] on input "f." at bounding box center [382, 489] width 1 height 10
radio input "true"
click at [435, 612] on button "Next" at bounding box center [382, 611] width 194 height 48
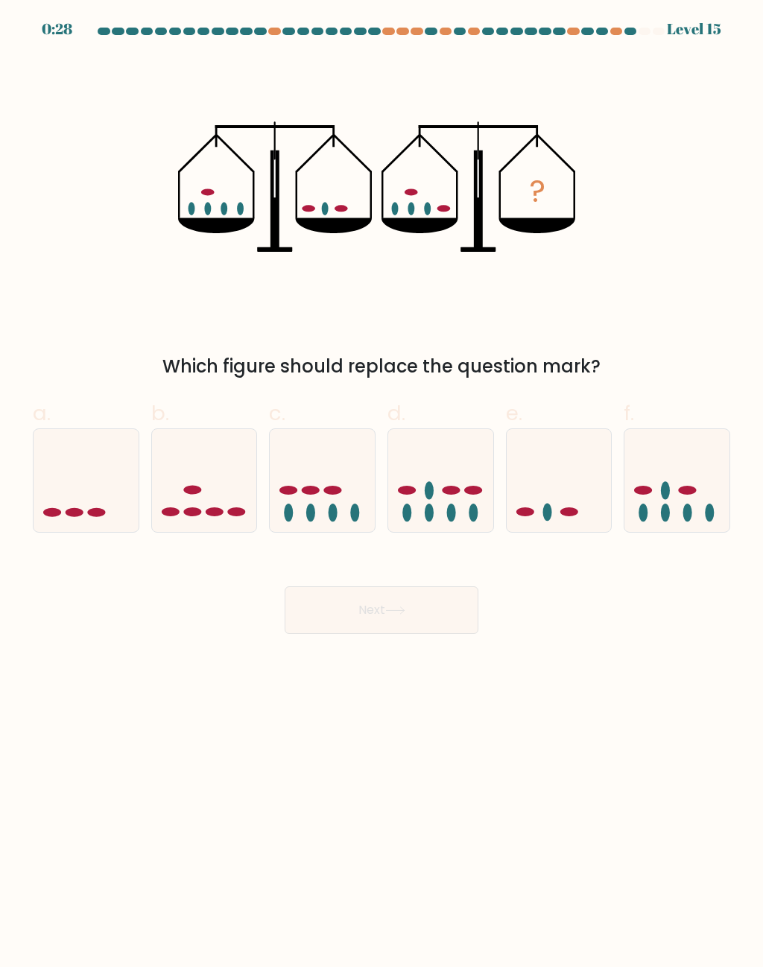
click at [701, 484] on icon at bounding box center [677, 481] width 105 height 87
click at [382, 484] on input "f." at bounding box center [382, 489] width 1 height 10
radio input "true"
click at [456, 617] on button "Next" at bounding box center [382, 611] width 194 height 48
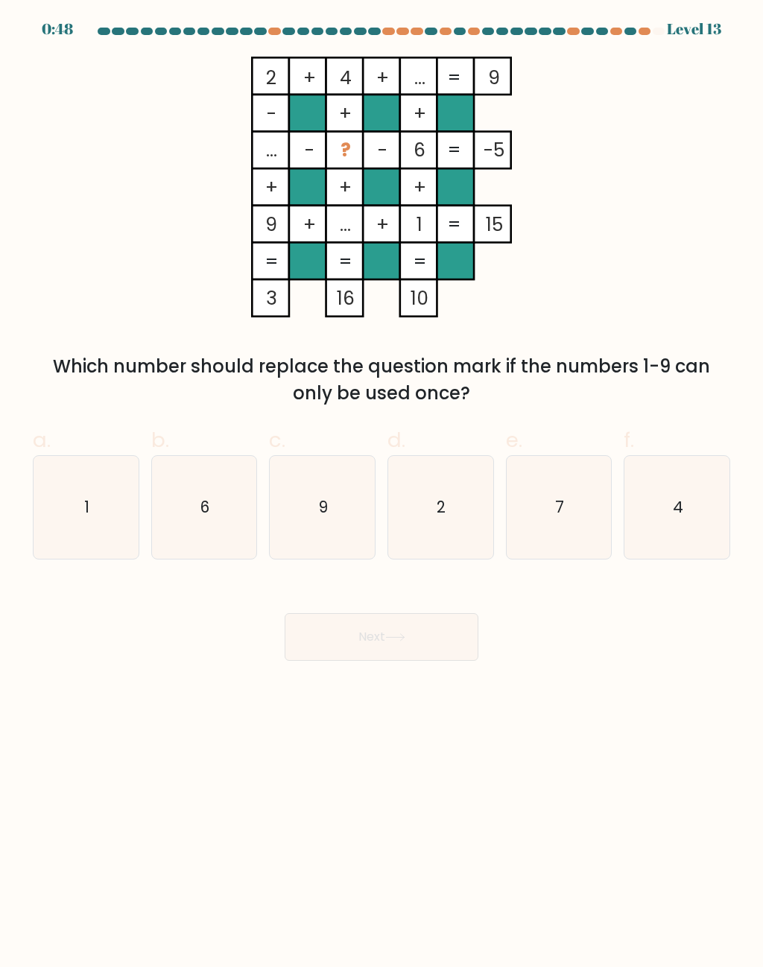
click at [566, 484] on icon "7" at bounding box center [559, 507] width 103 height 103
click at [382, 484] on input "e. 7" at bounding box center [382, 489] width 1 height 10
radio input "true"
click at [432, 654] on button "Next" at bounding box center [382, 637] width 194 height 48
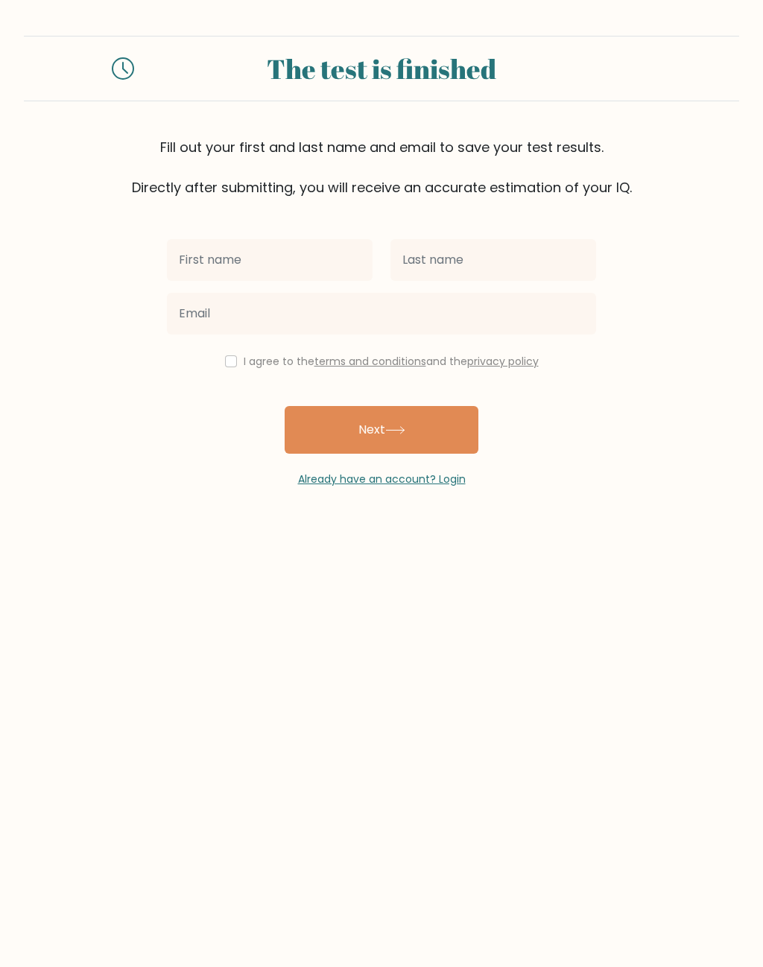
click at [427, 427] on button "Next" at bounding box center [382, 430] width 194 height 48
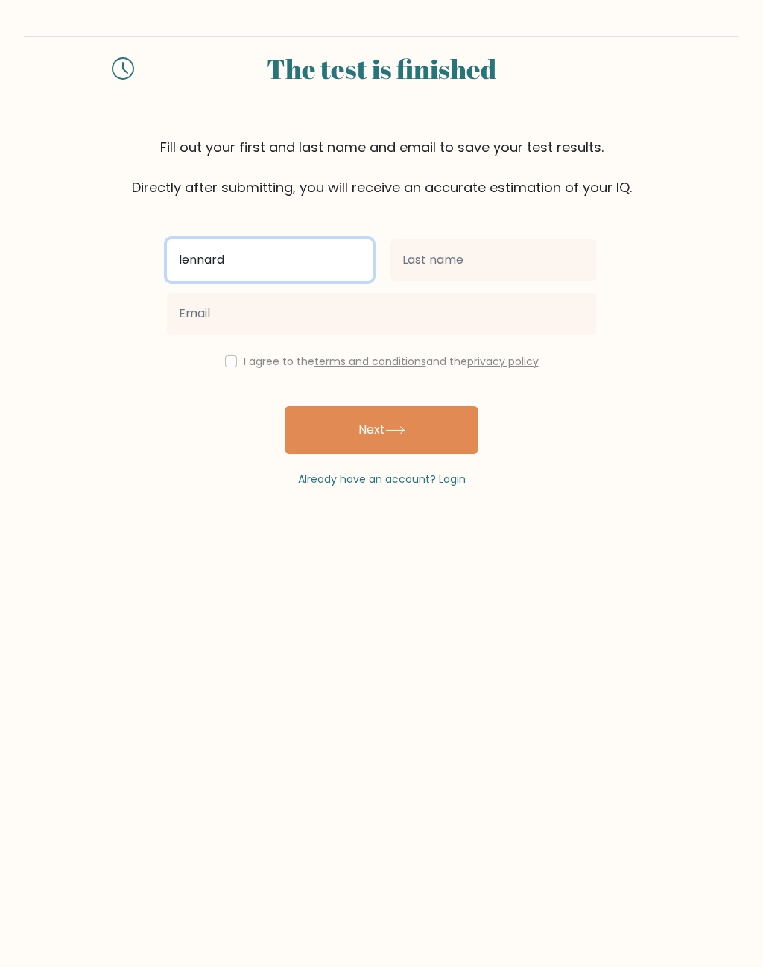
type input "lennard"
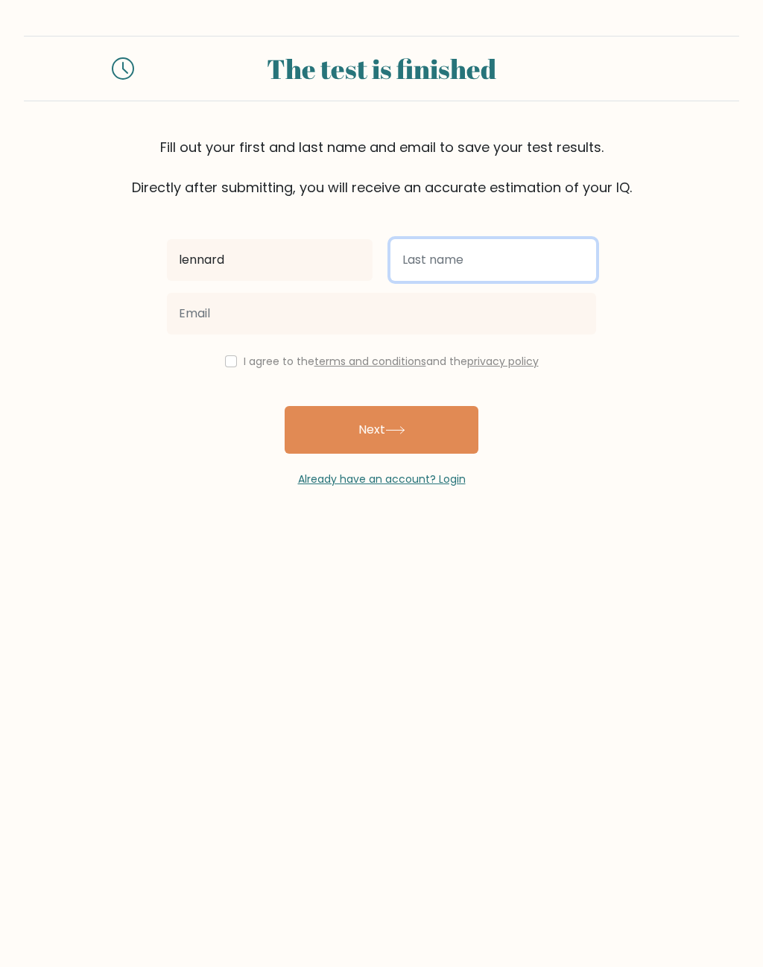
click at [496, 266] on input "text" at bounding box center [494, 260] width 206 height 42
type input "hurensohn"
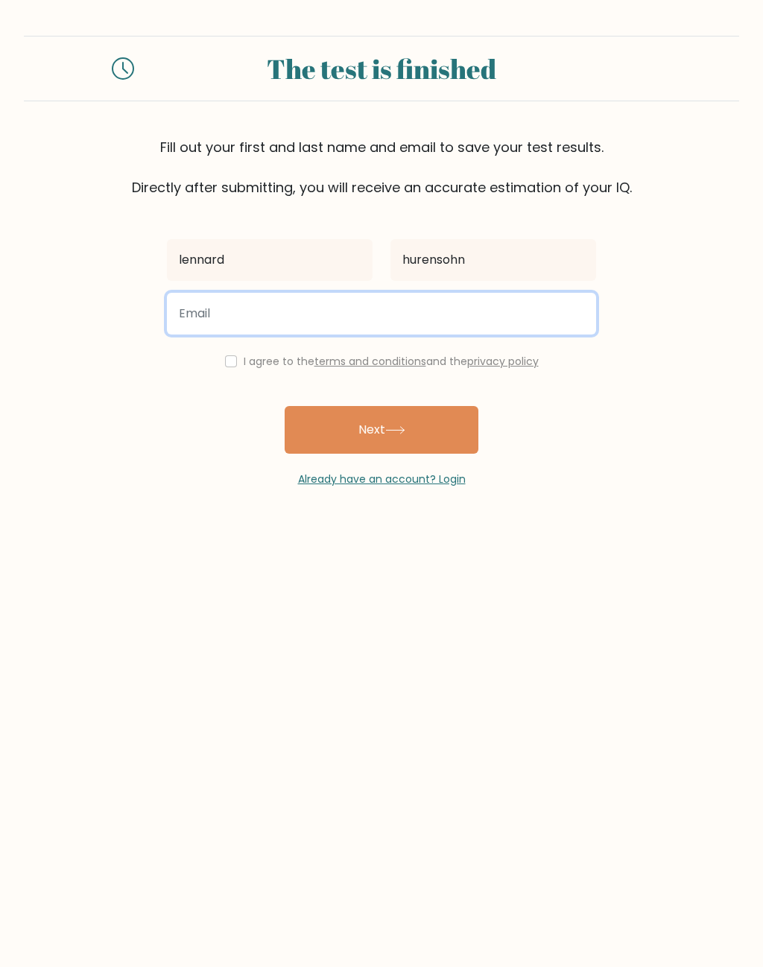
click at [549, 322] on input "email" at bounding box center [381, 314] width 429 height 42
type input "lennhuhn@aol.de"
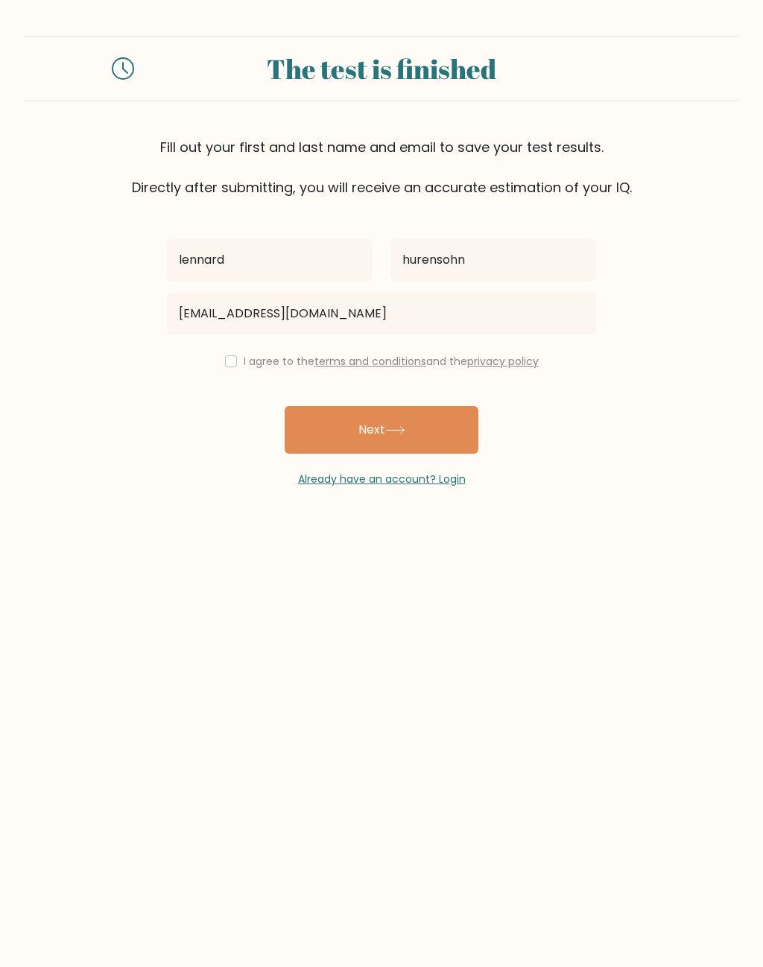
click at [224, 370] on div "I agree to the terms and conditions and the privacy policy" at bounding box center [381, 362] width 447 height 18
click at [218, 367] on div "I agree to the terms and conditions and the privacy policy" at bounding box center [381, 362] width 447 height 18
click at [227, 361] on input "checkbox" at bounding box center [231, 362] width 12 height 12
checkbox input "true"
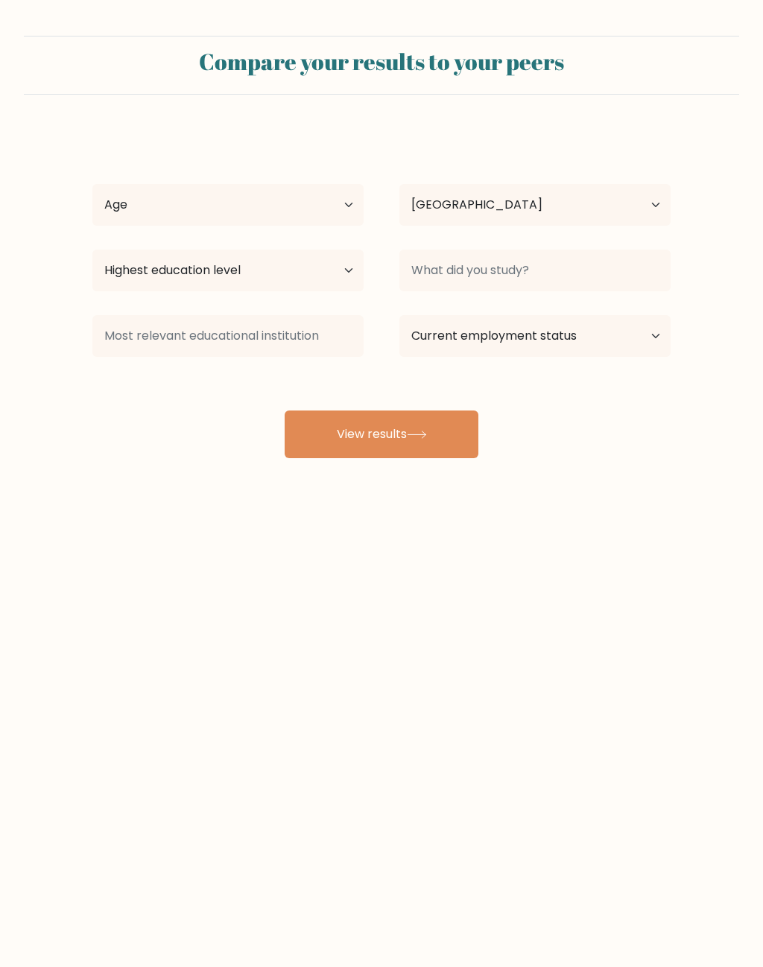
select select "DE"
click at [426, 438] on icon at bounding box center [417, 435] width 20 height 8
click at [350, 209] on select "Age Under [DEMOGRAPHIC_DATA] [DEMOGRAPHIC_DATA] [DEMOGRAPHIC_DATA] [DEMOGRAPHIC…" at bounding box center [227, 205] width 271 height 42
select select "35_44"
click at [337, 261] on select "Highest education level No schooling Primary Lower Secondary Upper Secondary Oc…" at bounding box center [227, 271] width 271 height 42
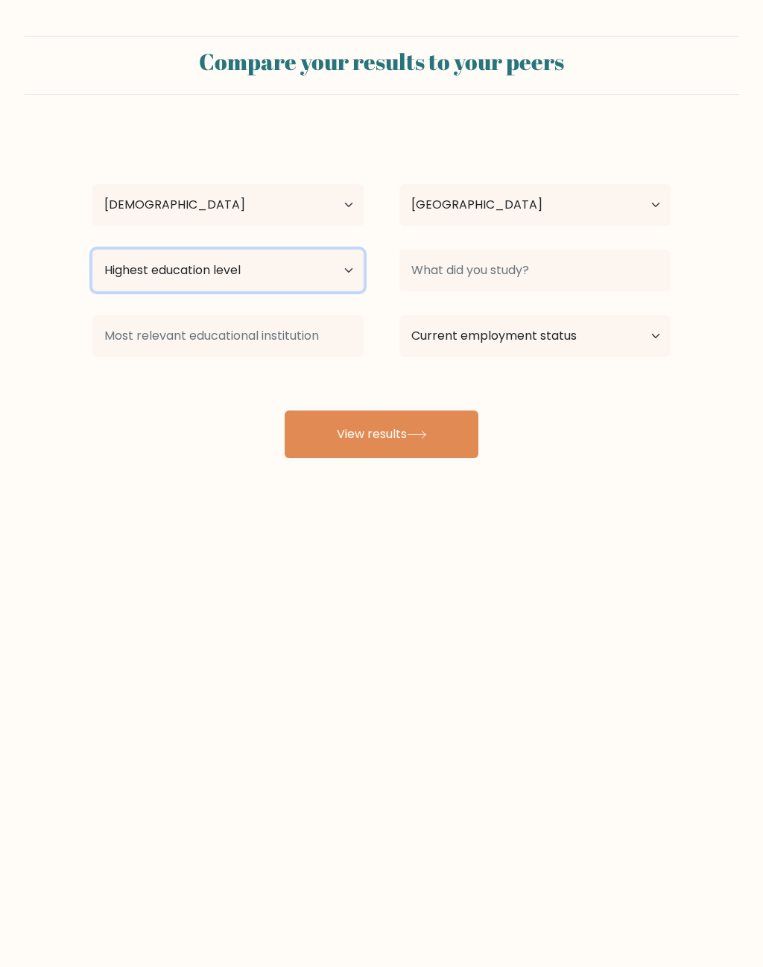
select select "no_schooling"
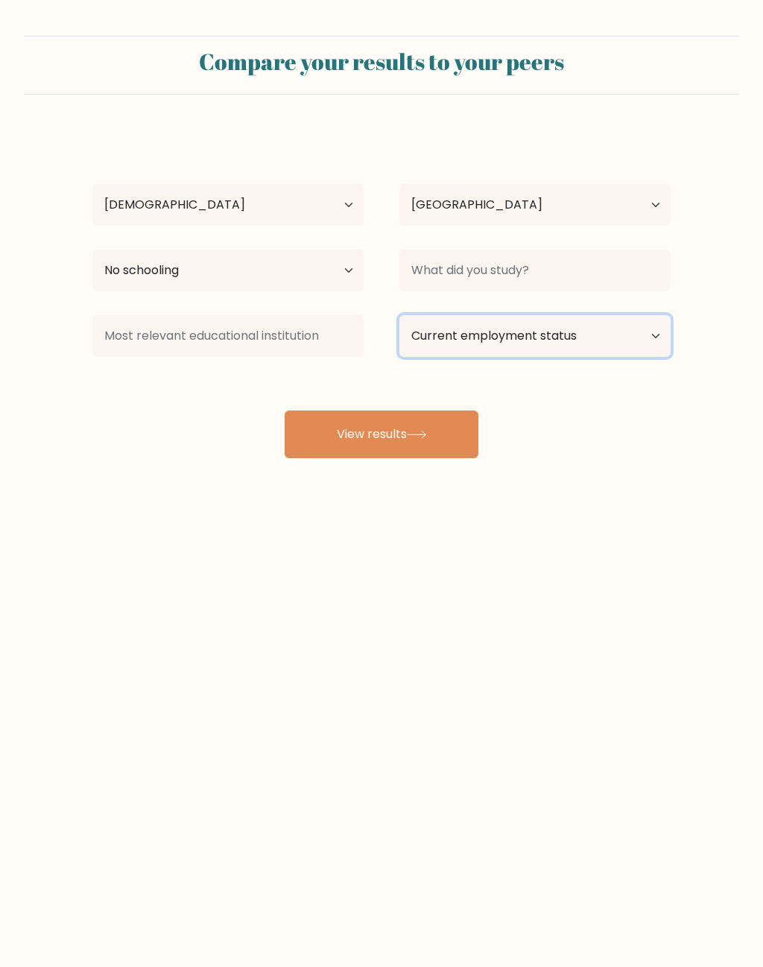
click at [593, 349] on select "Current employment status Employed Student Retired Other / prefer not to answer" at bounding box center [535, 336] width 271 height 42
select select "other"
click at [449, 449] on button "View results" at bounding box center [382, 435] width 194 height 48
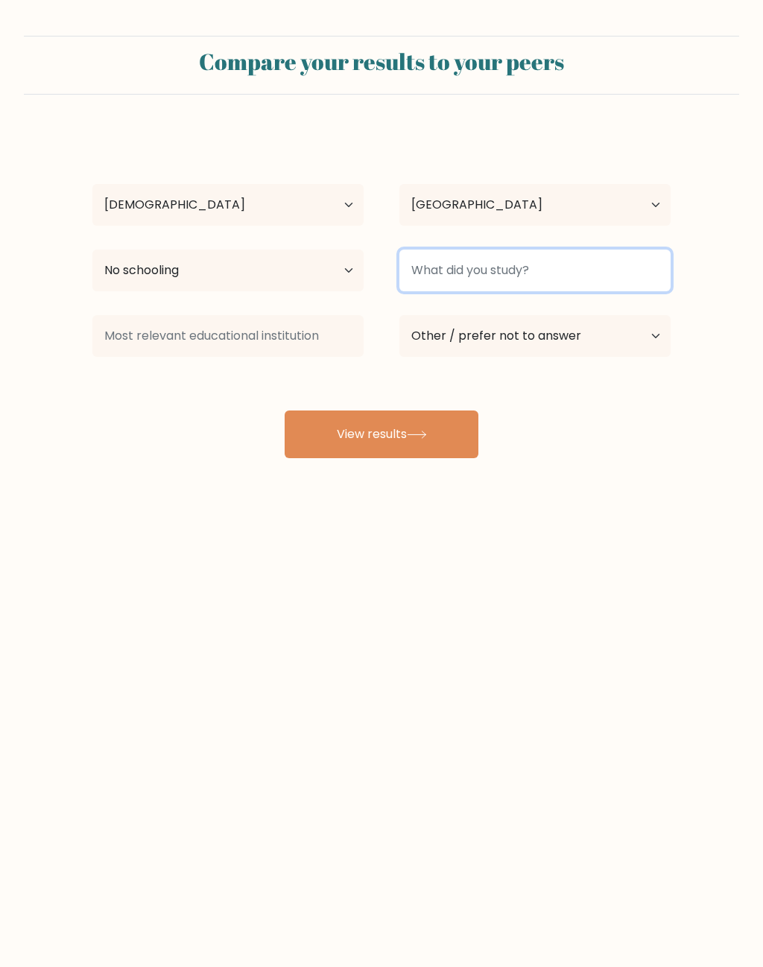
click at [575, 277] on input at bounding box center [535, 271] width 271 height 42
type input "nothing"
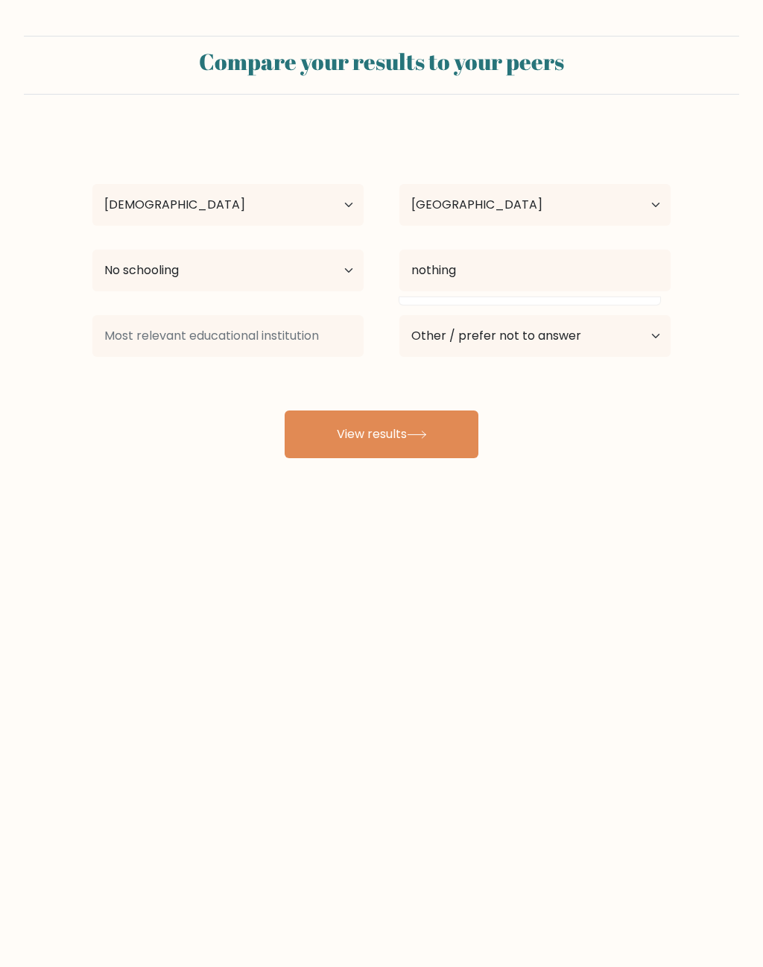
click at [446, 436] on button "View results" at bounding box center [382, 435] width 194 height 48
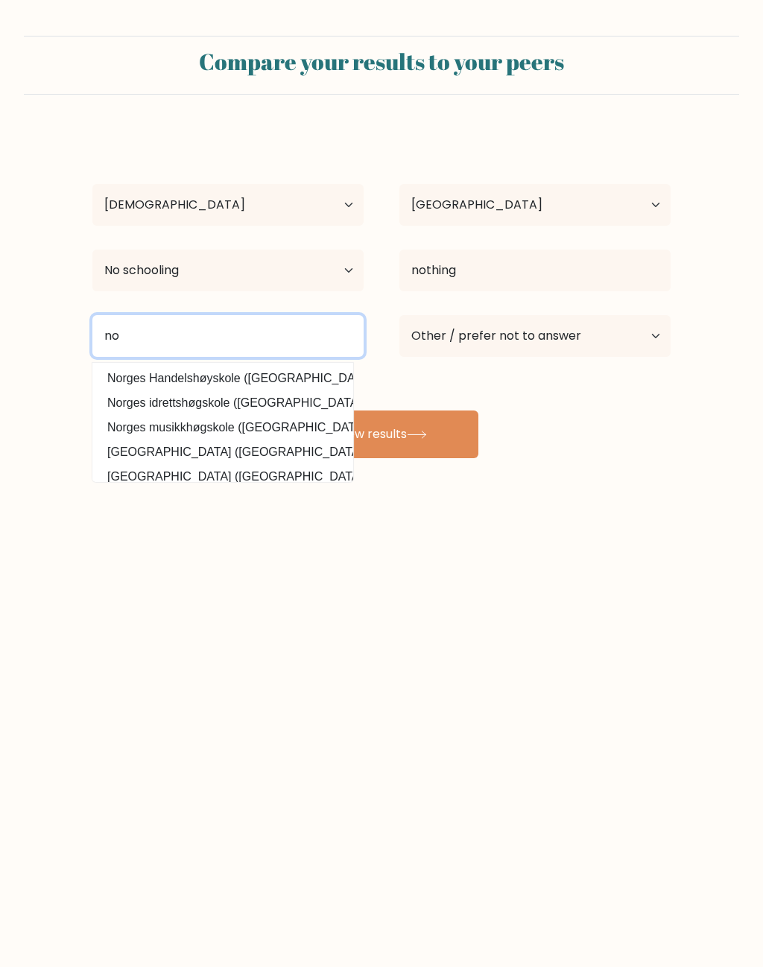
type input "no"
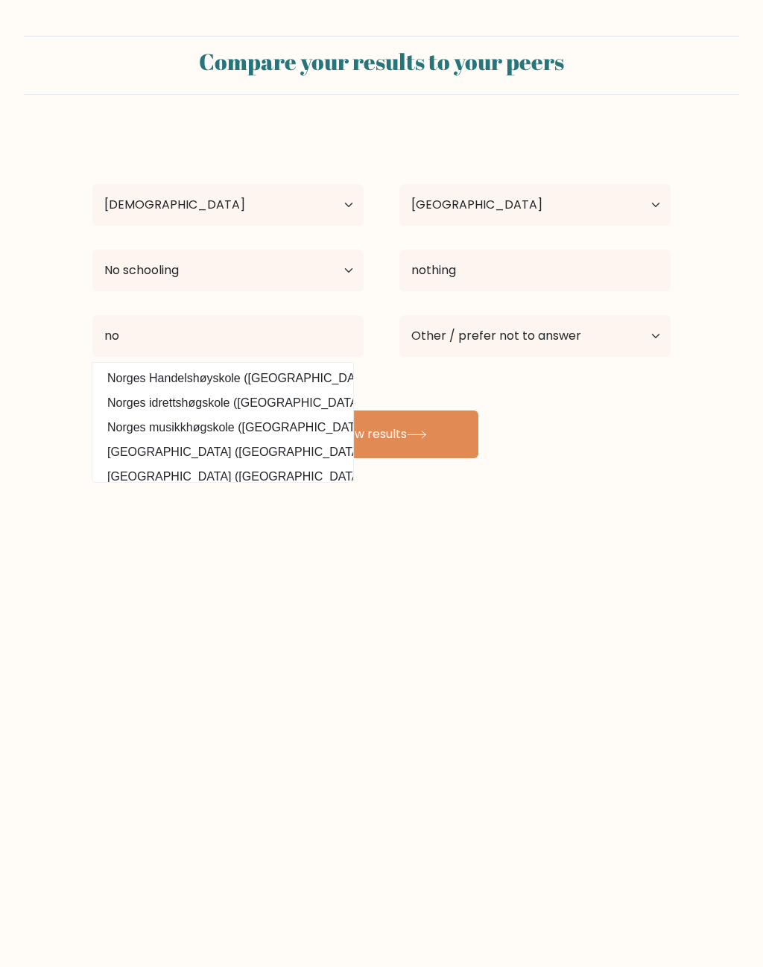
click at [447, 443] on button "View results" at bounding box center [382, 435] width 194 height 48
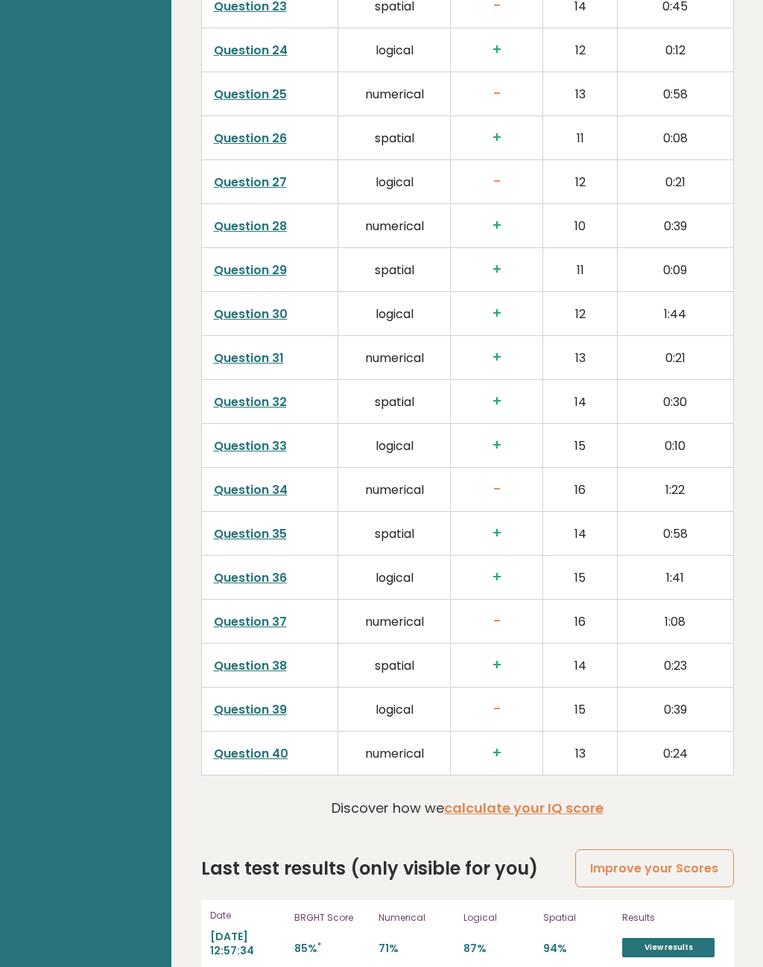
scroll to position [3479, 0]
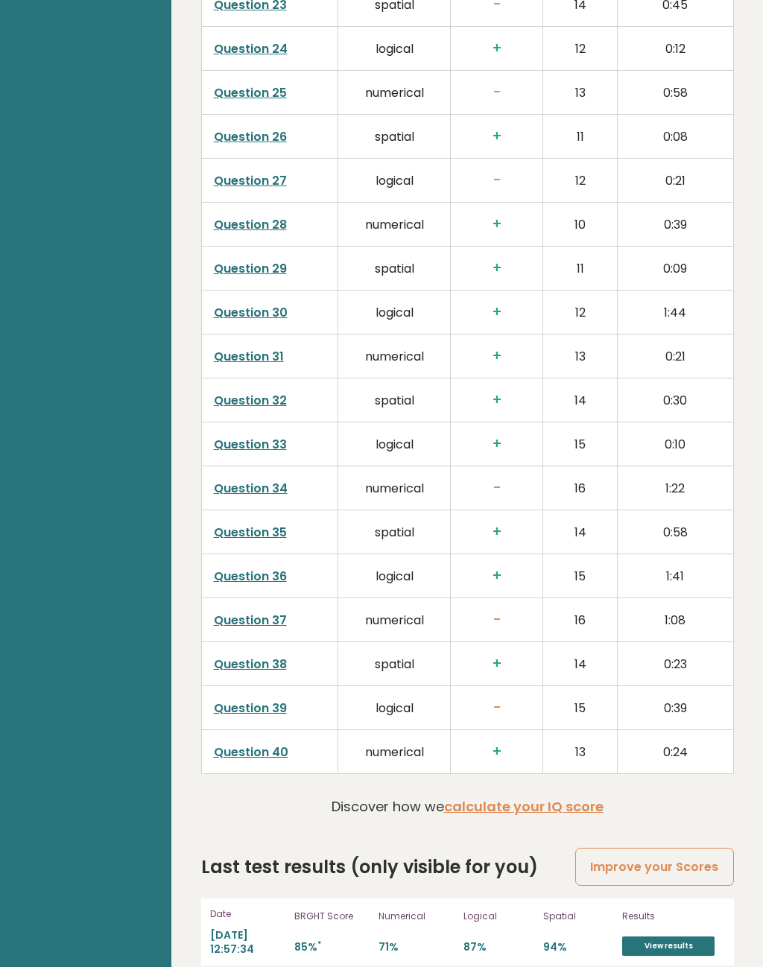
click at [695, 941] on link "View results" at bounding box center [668, 946] width 92 height 19
